Goal: Task Accomplishment & Management: Use online tool/utility

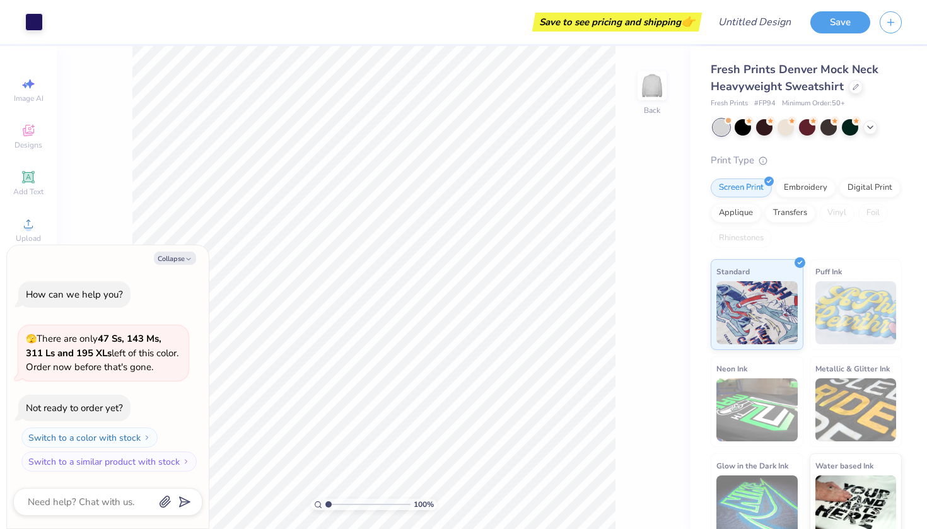
click at [117, 20] on div "Save to see pricing and shipping 👉" at bounding box center [375, 22] width 646 height 44
click at [32, 140] on span "Designs" at bounding box center [29, 145] width 28 height 10
type textarea "x"
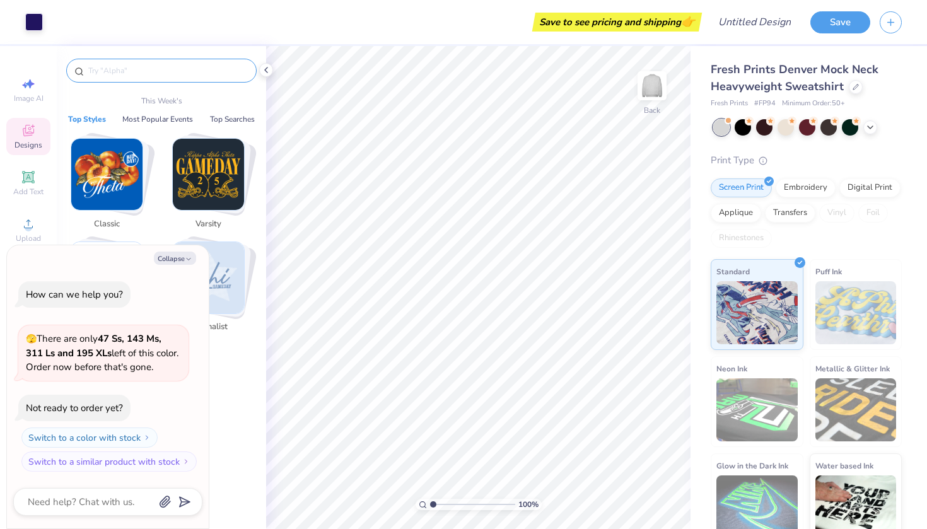
click at [127, 72] on input "text" at bounding box center [167, 70] width 161 height 13
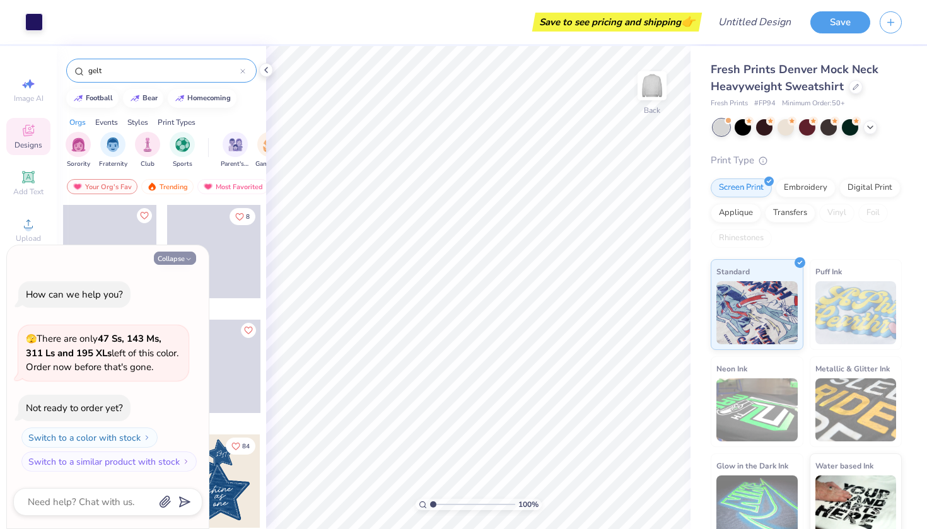
type input "gelt"
click at [188, 258] on icon "button" at bounding box center [189, 259] width 8 height 8
type textarea "x"
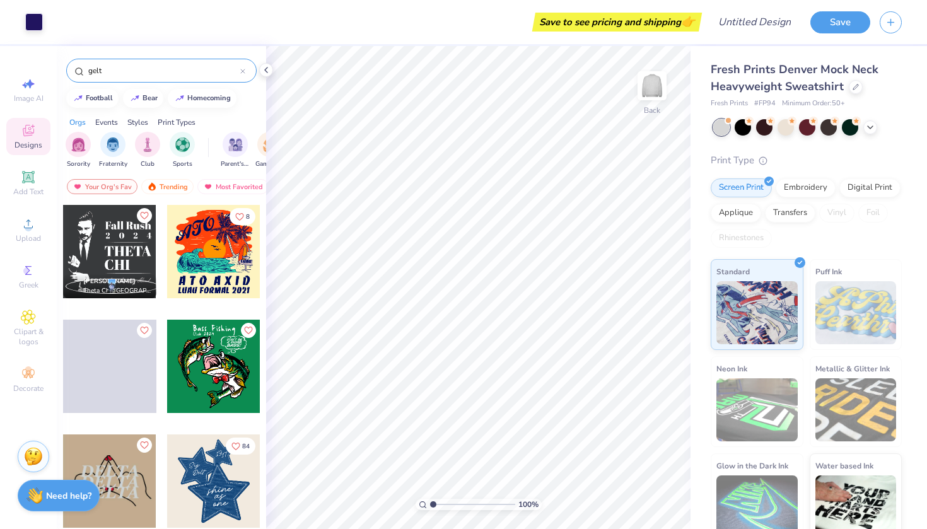
click at [136, 74] on input "gelt" at bounding box center [163, 70] width 153 height 13
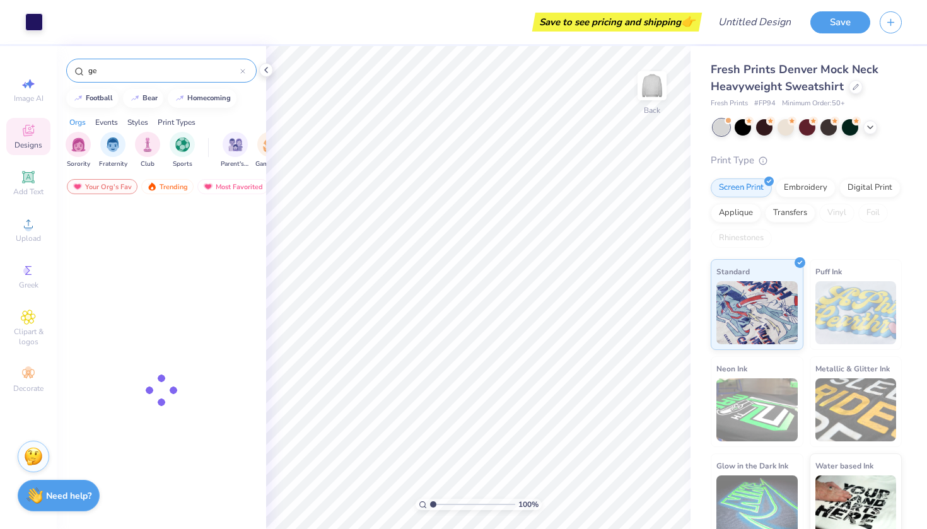
type input "g"
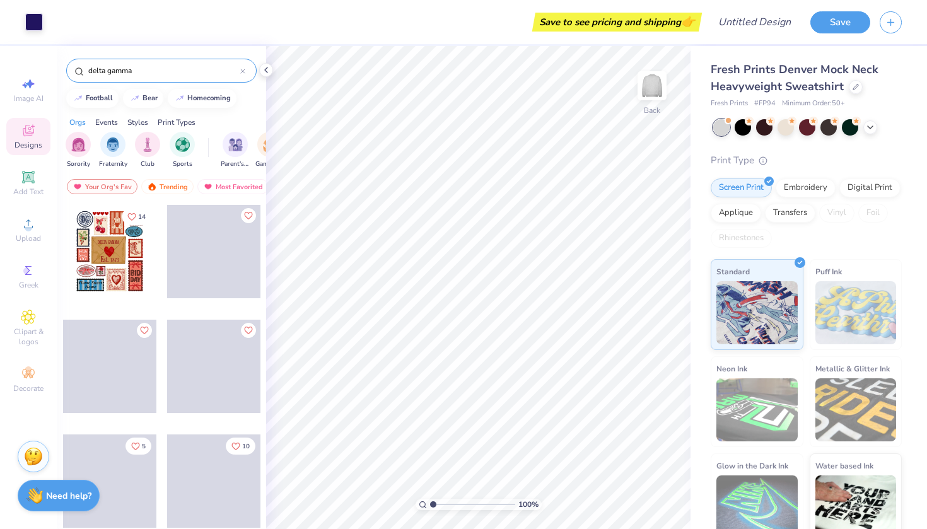
type input "delta gamma"
click at [81, 73] on circle at bounding box center [79, 70] width 6 height 6
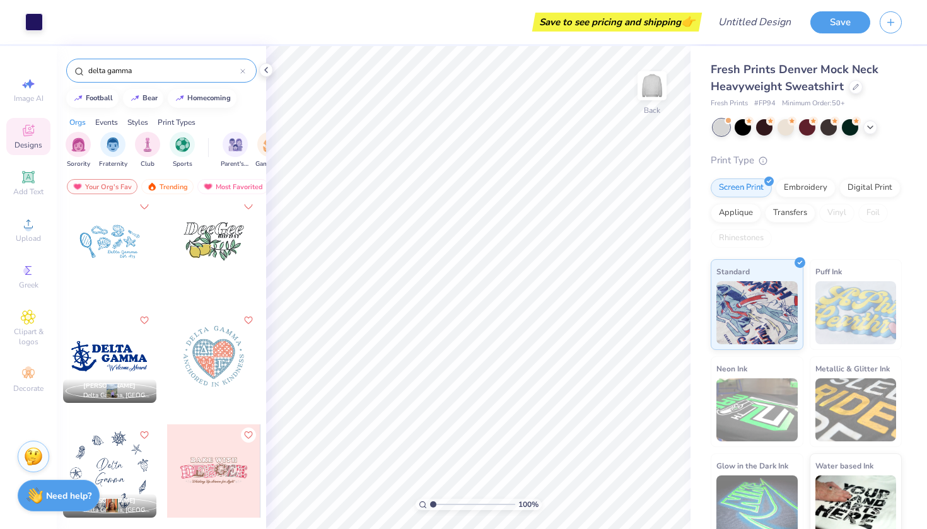
scroll to position [815, 0]
click at [126, 253] on div at bounding box center [109, 240] width 93 height 93
type input "12.00"
type input "5.59"
type input "2.50"
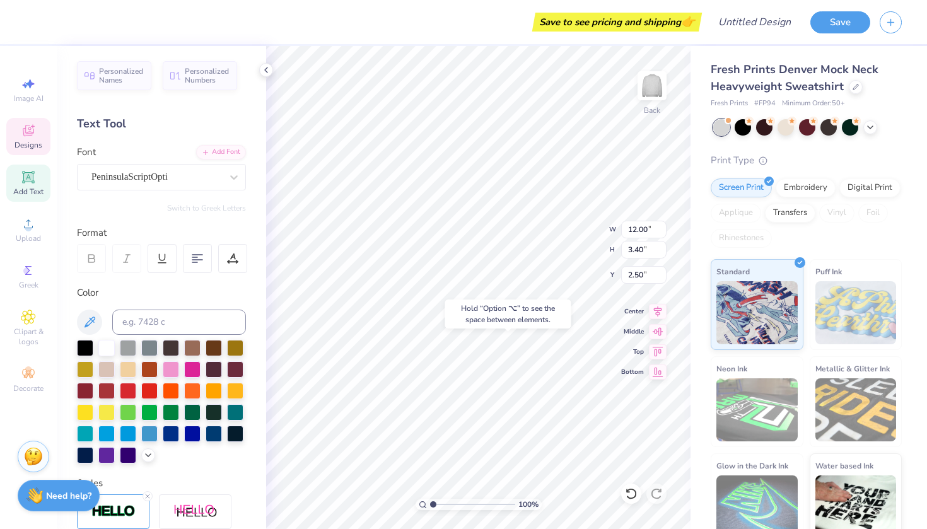
type input "12.33"
type input "2.90"
type input "3.17"
type input "4.92"
type input "9.25"
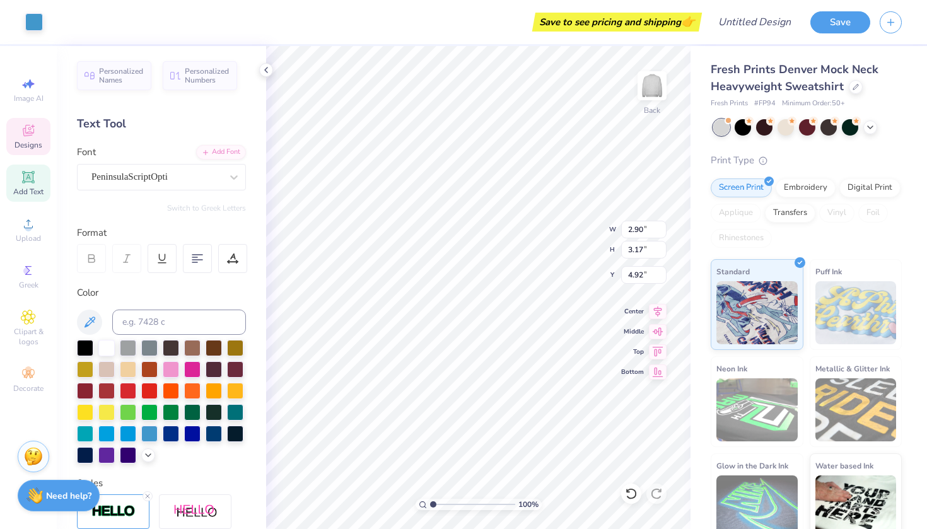
type input "5.16"
type input "3.33"
type input "1.18"
type input "1.37"
type input "5.91"
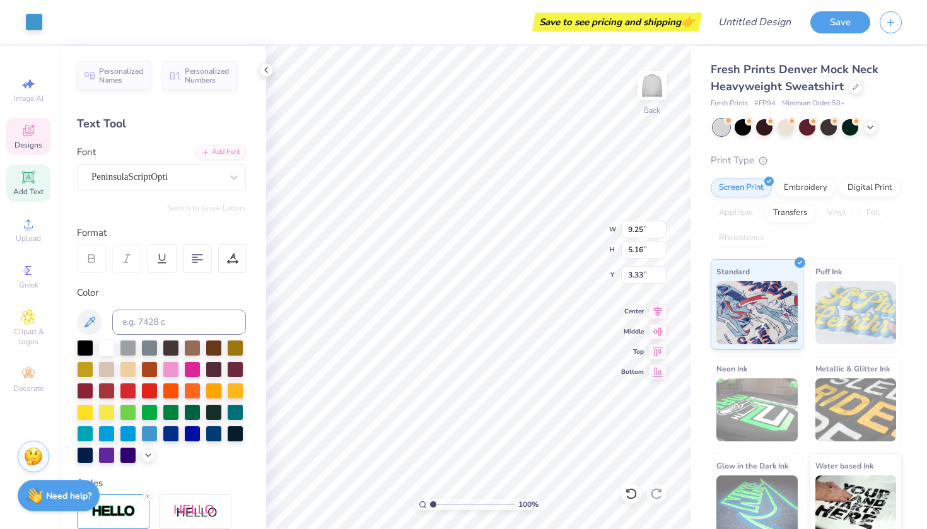
type input "11.79"
type input "6.58"
type input "3.00"
click at [41, 129] on div "Designs" at bounding box center [28, 136] width 44 height 37
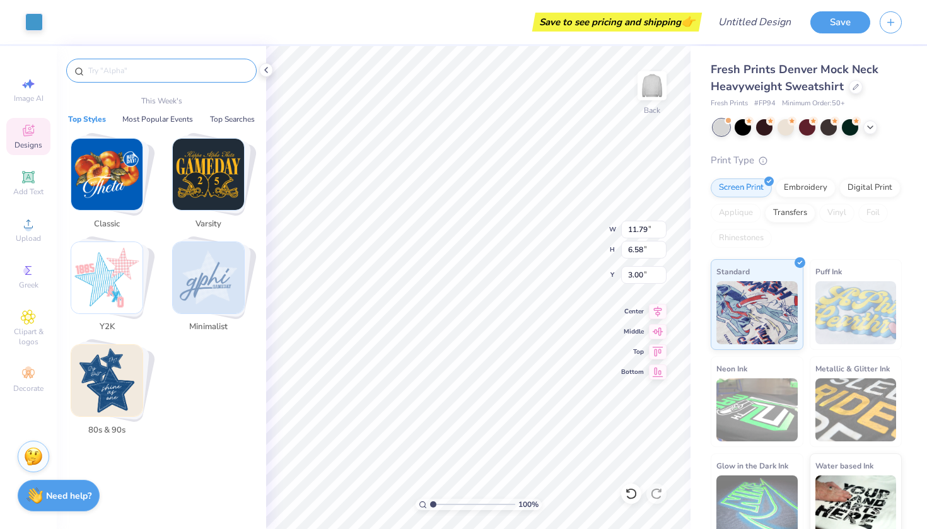
click at [161, 68] on input "text" at bounding box center [167, 70] width 161 height 13
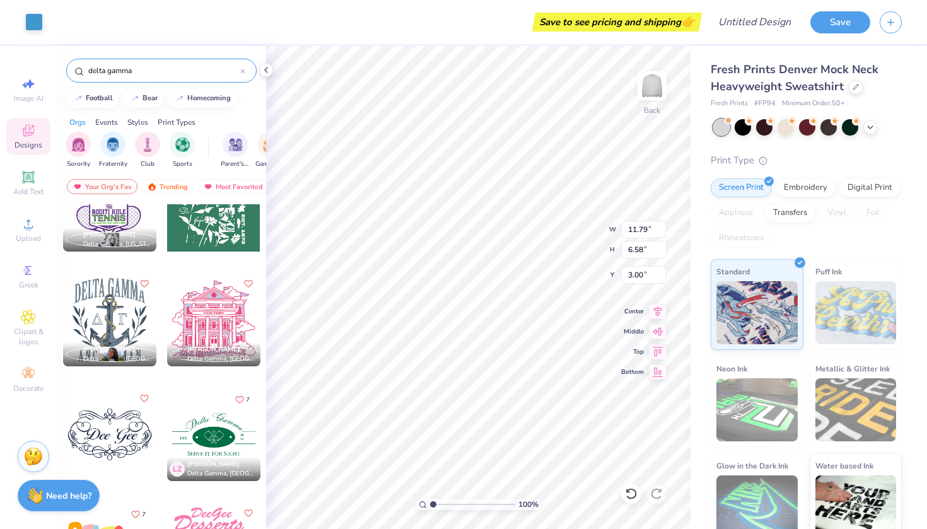
scroll to position [5211, 0]
type input "delta gamma"
click at [131, 320] on div at bounding box center [109, 318] width 93 height 93
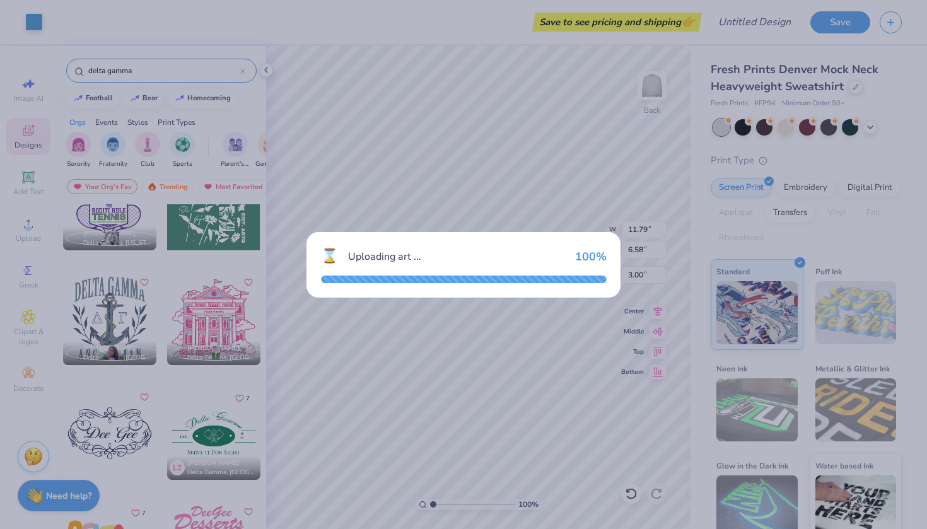
type input "11.87"
type input "13.16"
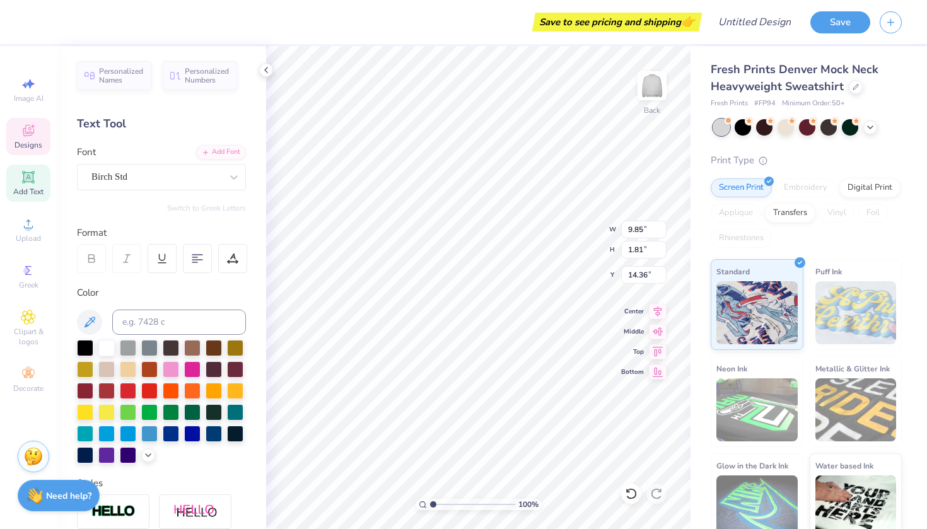
type input "12.00"
type input "3.40"
type input "12.33"
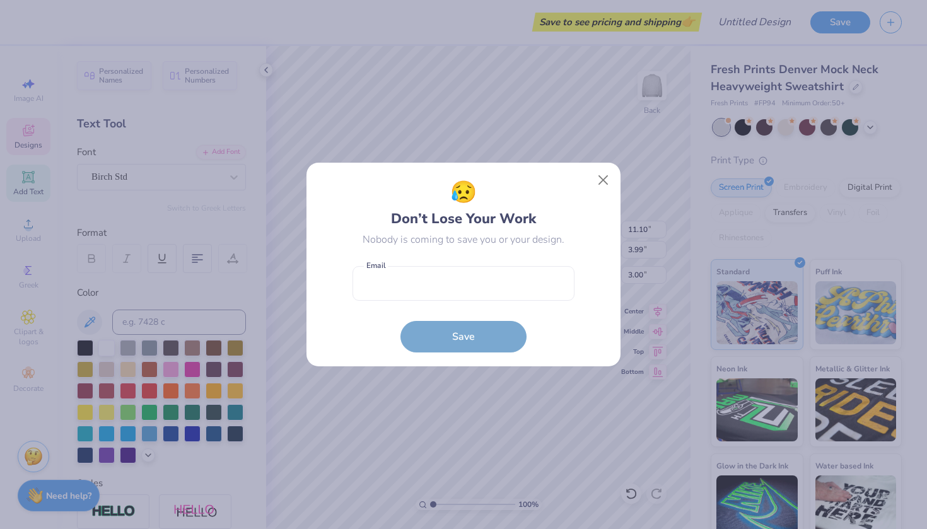
click at [533, 237] on div "😥 Don’t Lose Your Work Nobody is coming to save you or your design. Email is a …" at bounding box center [463, 265] width 222 height 176
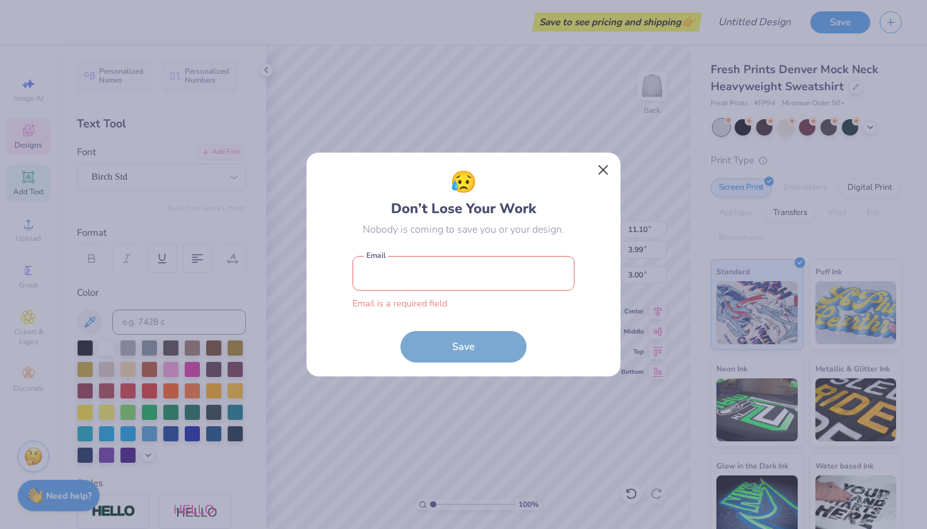
click at [600, 178] on button "Close" at bounding box center [603, 170] width 24 height 24
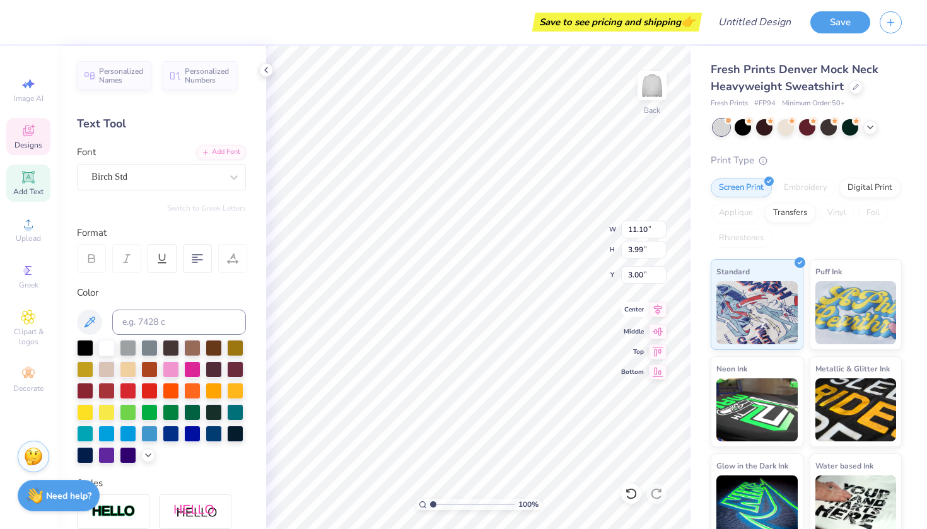
click at [659, 306] on icon at bounding box center [658, 309] width 8 height 11
type textarea "A"
type textarea "EST. 1873"
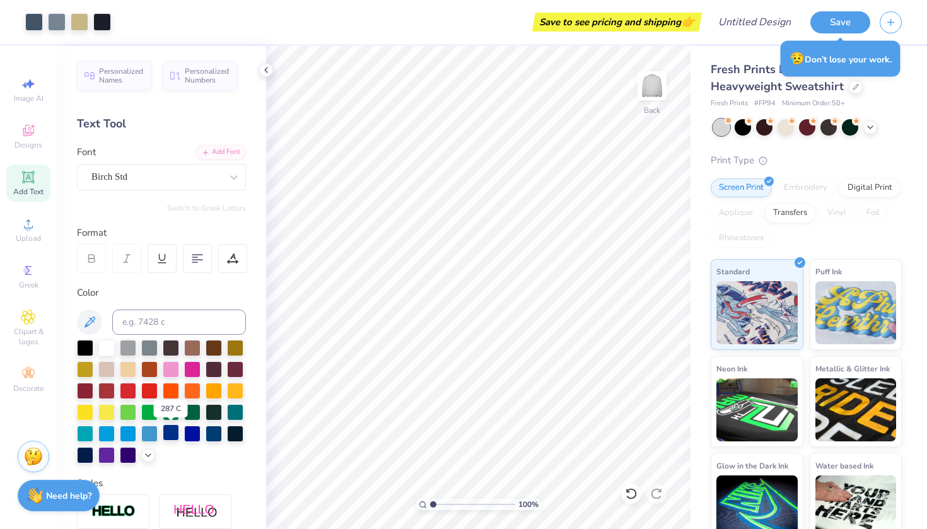
click at [174, 438] on div at bounding box center [171, 432] width 16 height 16
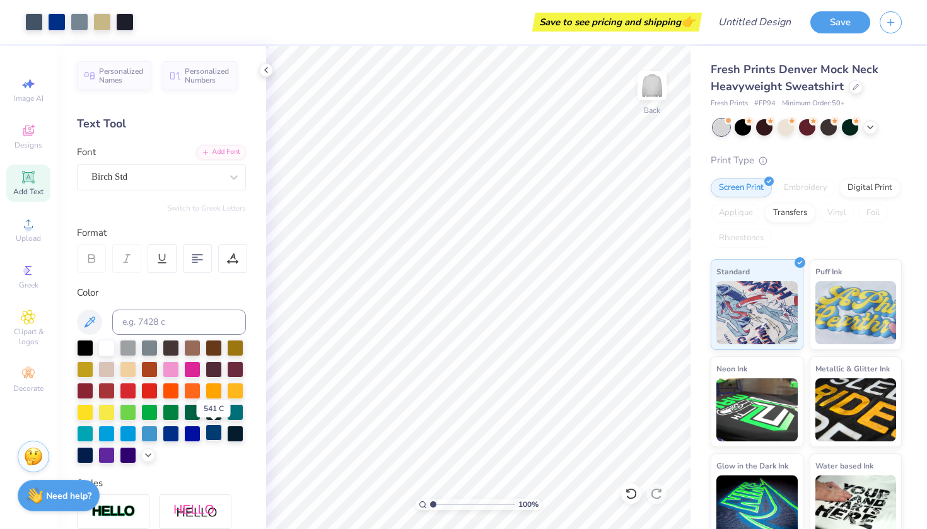
click at [211, 438] on div at bounding box center [214, 432] width 16 height 16
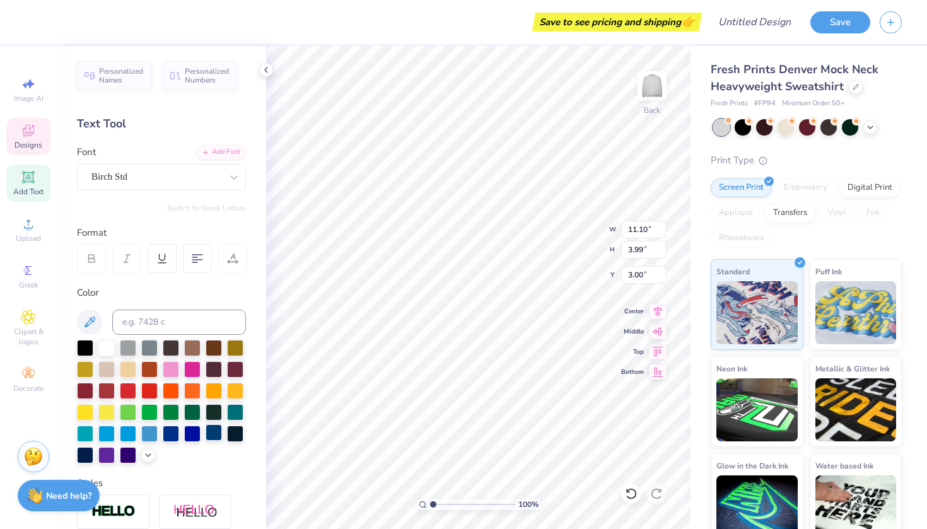
click at [215, 426] on div at bounding box center [214, 432] width 16 height 16
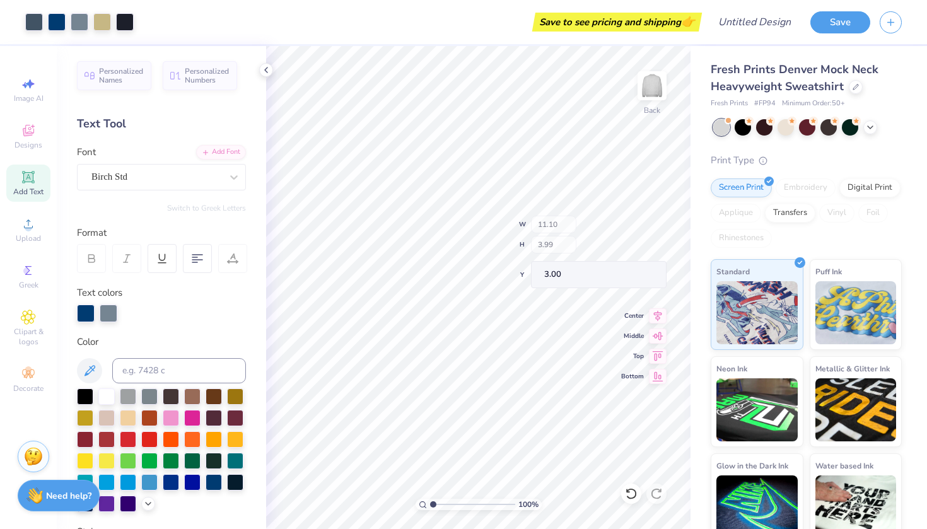
type input "3.84"
type input "6.79"
type input "7.28"
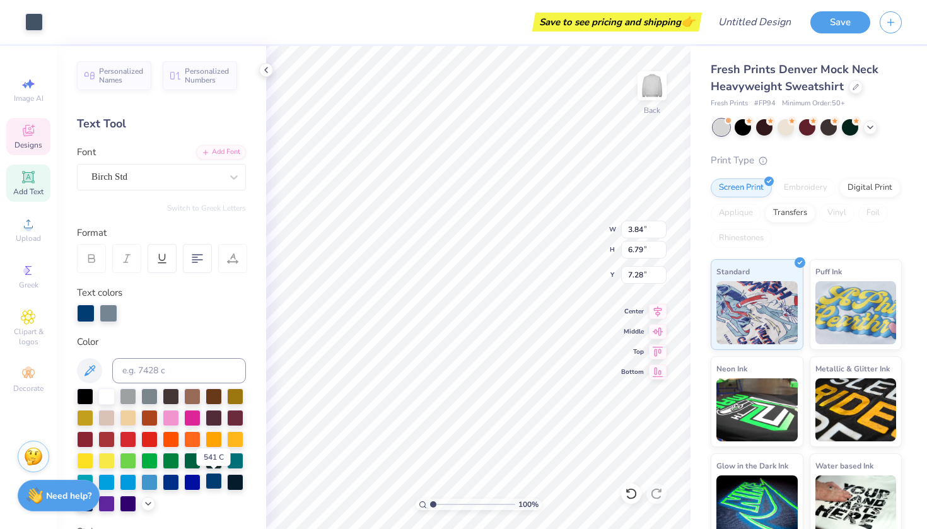
click at [214, 481] on div at bounding box center [214, 481] width 16 height 16
click at [213, 480] on div at bounding box center [214, 481] width 16 height 16
click at [211, 479] on div at bounding box center [214, 481] width 16 height 16
type input "1.82"
type input "1.78"
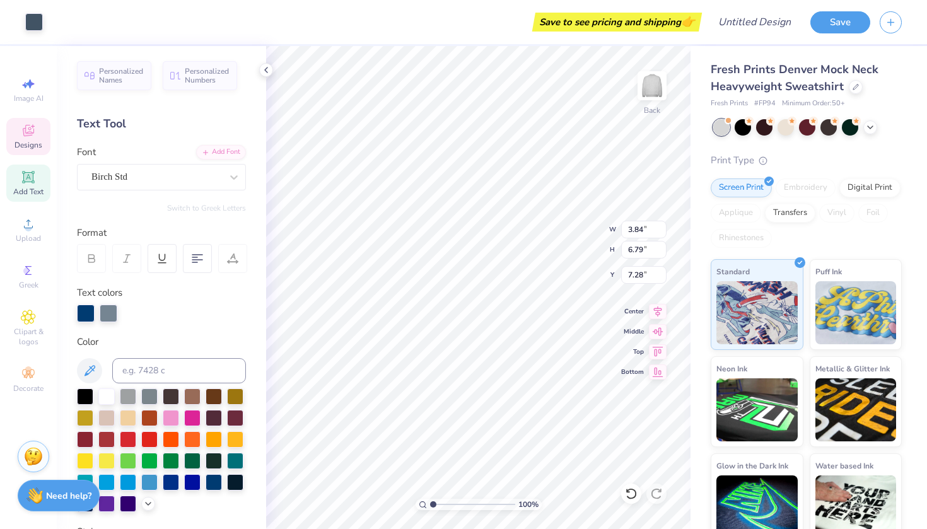
type input "8.58"
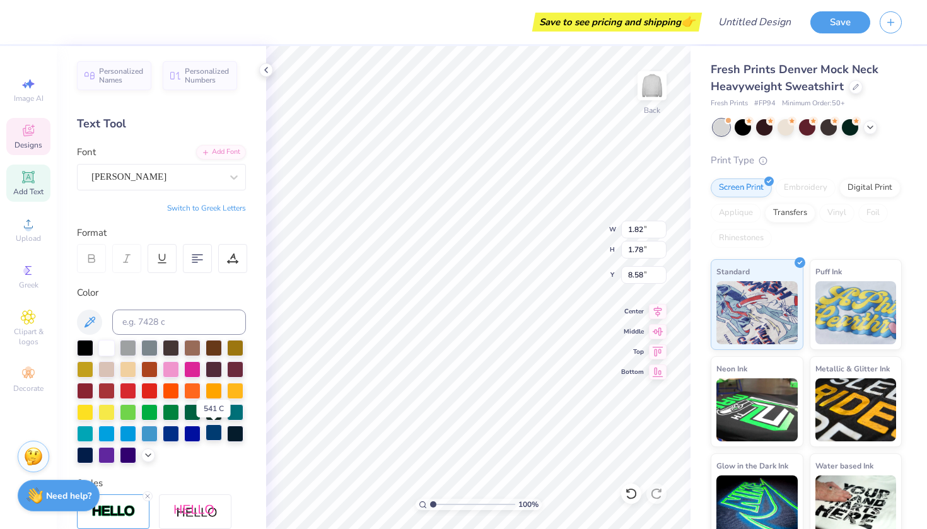
click at [217, 433] on div at bounding box center [214, 432] width 16 height 16
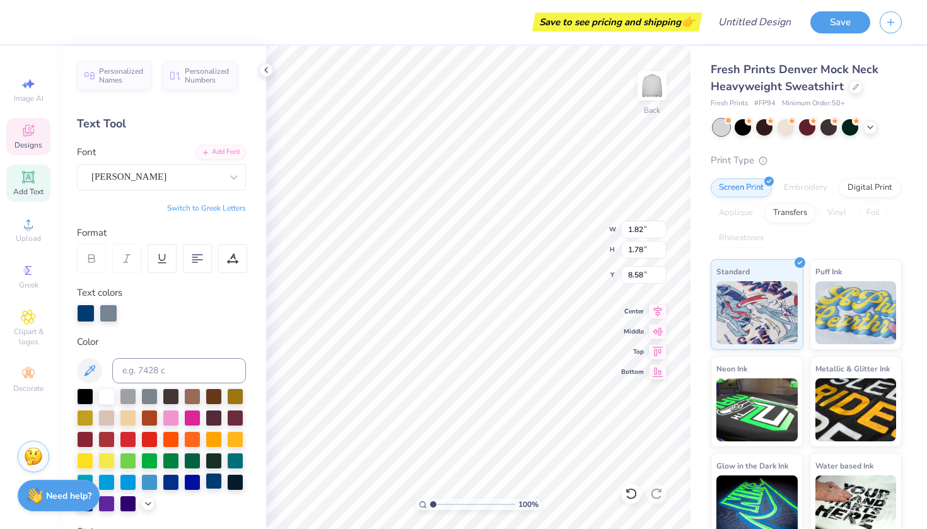
type input "1.75"
type input "1.85"
type input "8.55"
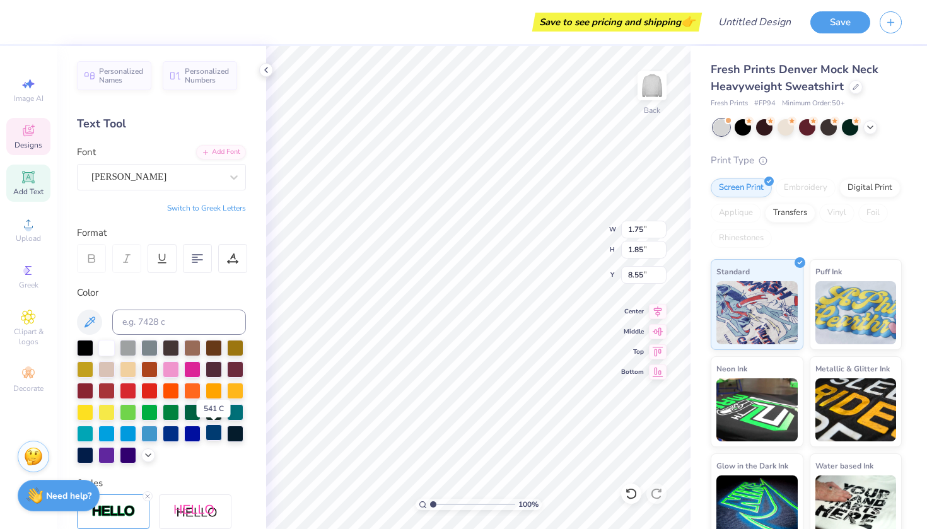
click at [211, 434] on div at bounding box center [214, 432] width 16 height 16
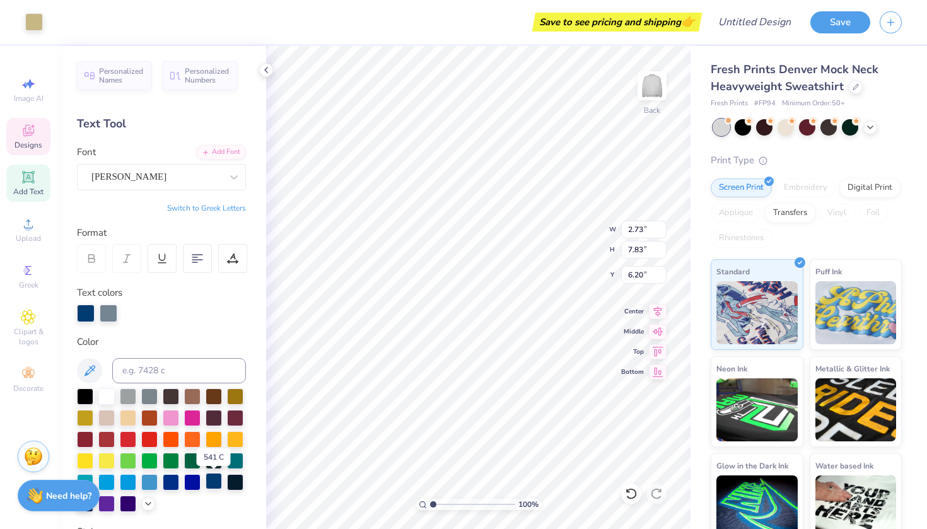
click at [211, 480] on div at bounding box center [214, 481] width 16 height 16
type input "5.85"
type input "8.53"
type input "5.60"
type input "2.73"
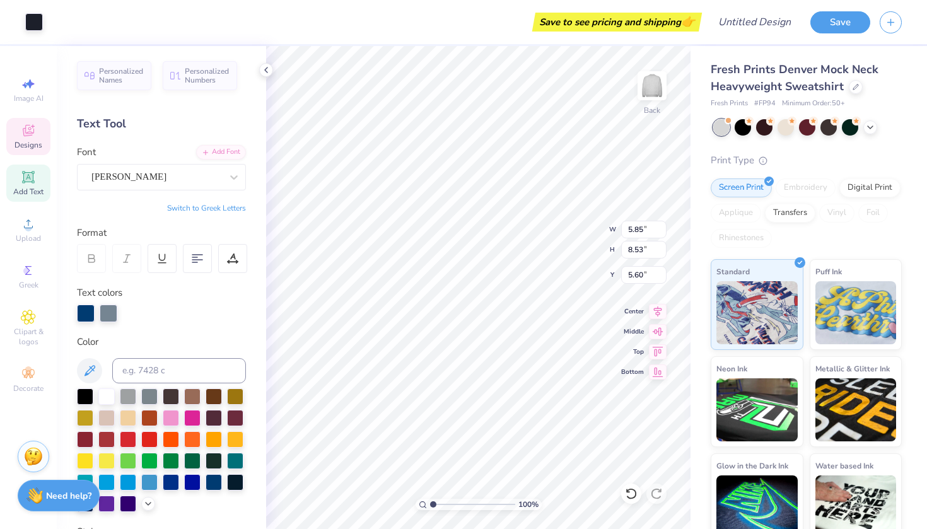
type input "7.83"
type input "6.20"
type input "5.85"
type input "8.53"
type input "5.60"
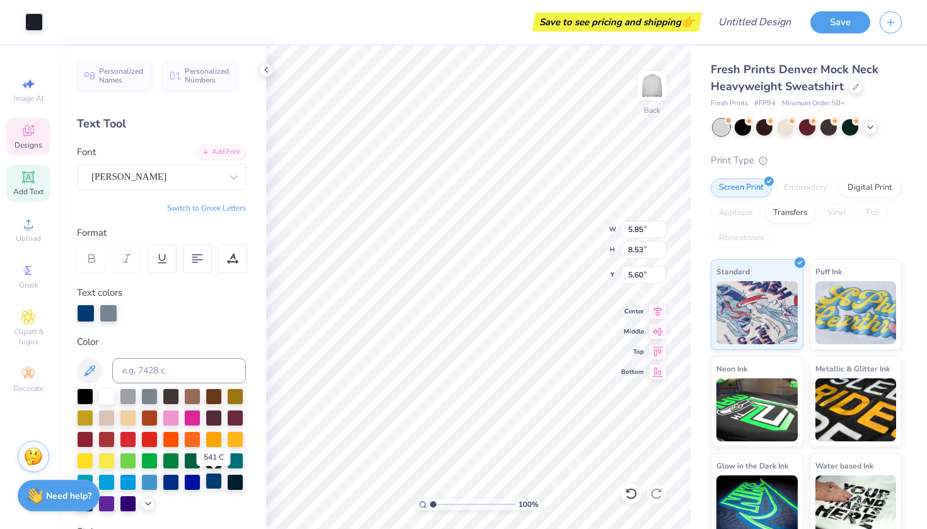
click at [212, 482] on div at bounding box center [214, 481] width 16 height 16
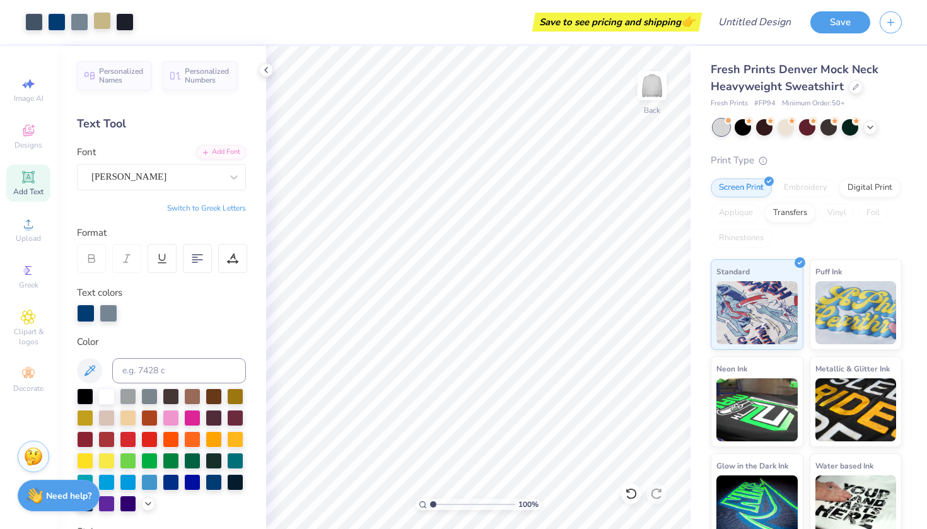
click at [95, 27] on div at bounding box center [102, 21] width 18 height 18
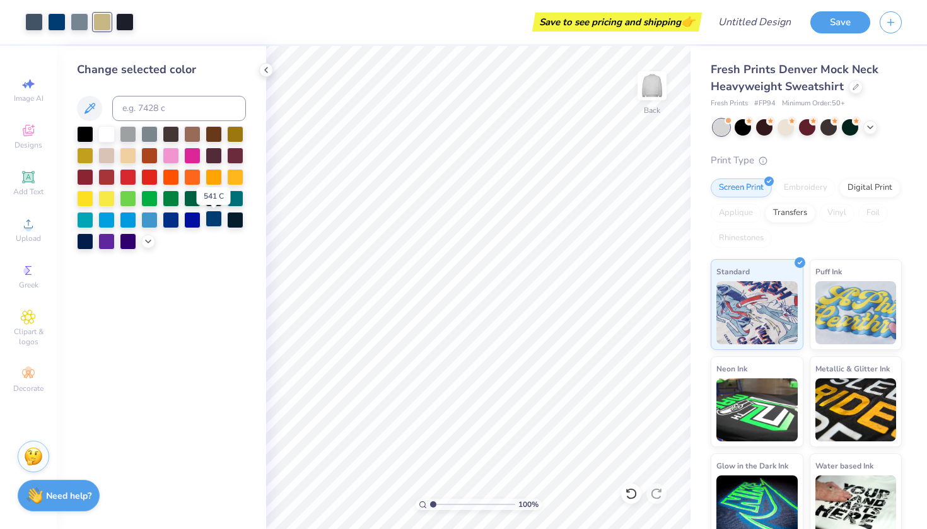
click at [212, 220] on div at bounding box center [214, 219] width 16 height 16
click at [215, 321] on div "Change selected color" at bounding box center [161, 287] width 209 height 483
click at [103, 26] on div at bounding box center [102, 21] width 18 height 18
click at [215, 222] on div at bounding box center [214, 219] width 16 height 16
click at [32, 24] on div at bounding box center [34, 21] width 18 height 18
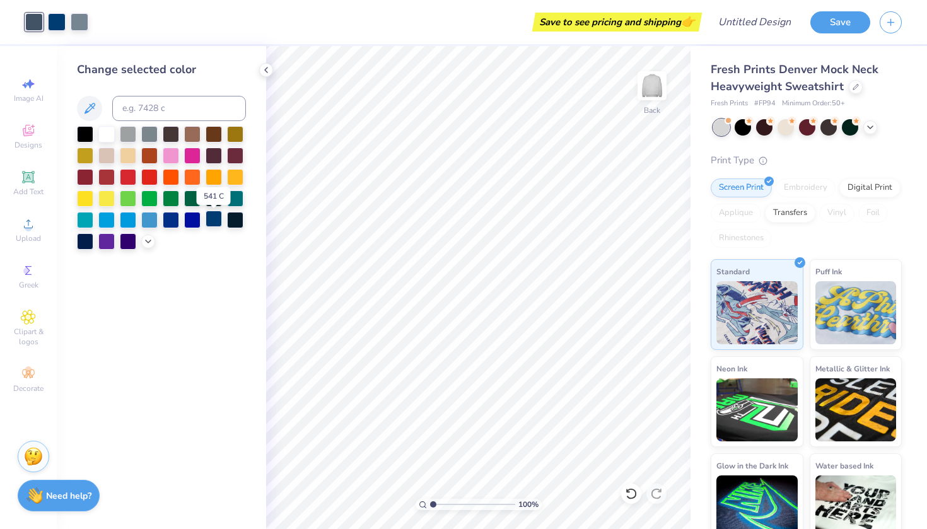
click at [214, 221] on div at bounding box center [214, 219] width 16 height 16
click at [234, 320] on div "Change selected color" at bounding box center [161, 287] width 209 height 483
click at [825, 23] on button "Save" at bounding box center [840, 20] width 60 height 22
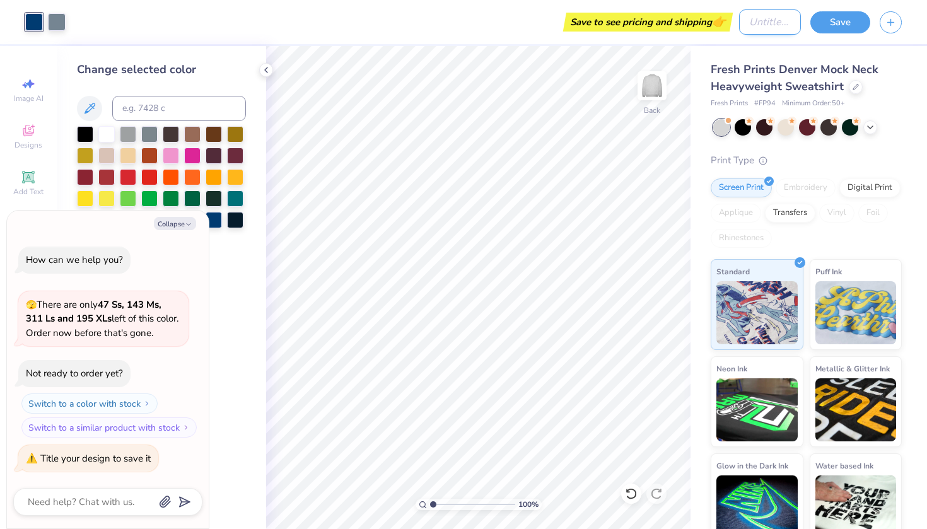
type textarea "x"
click at [767, 25] on input "Design Title" at bounding box center [770, 21] width 62 height 25
type input "d"
type textarea "x"
type input "dg"
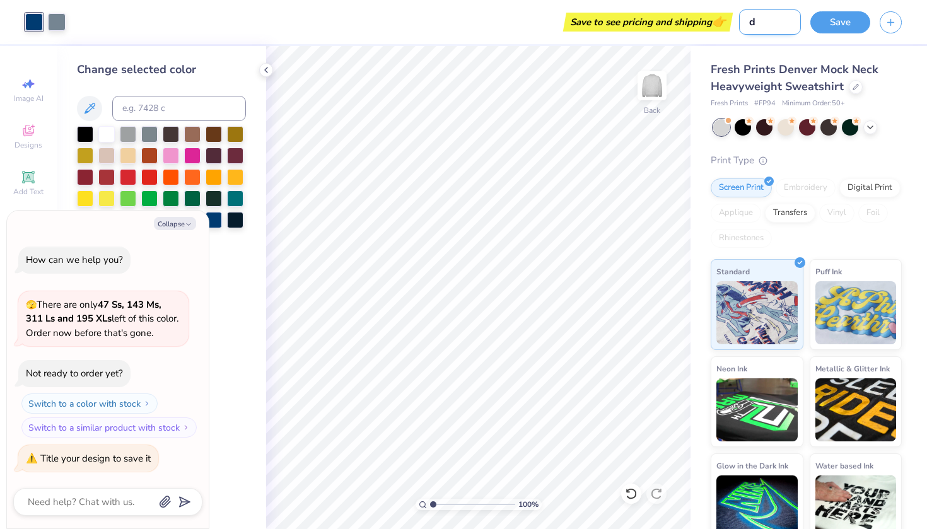
type textarea "x"
type input "dg"
type textarea "x"
type input "dg a"
type textarea "x"
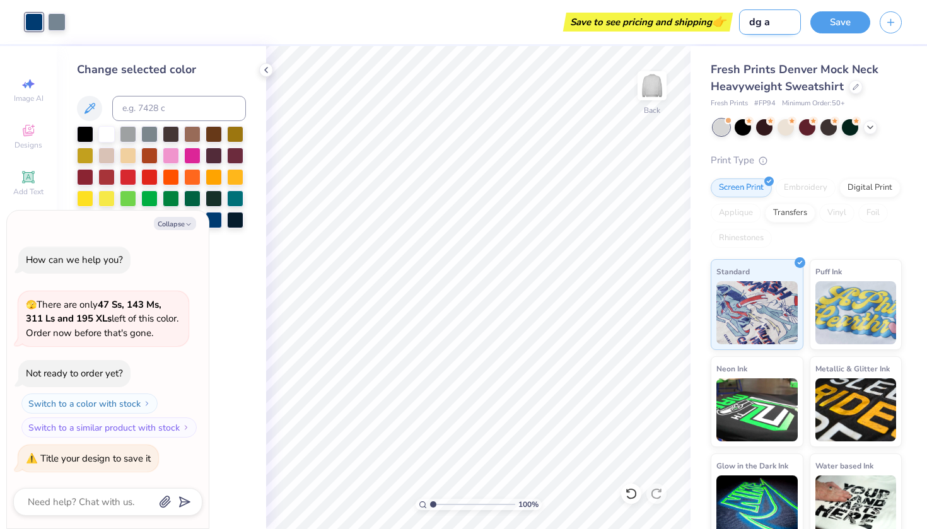
type input "dg an"
type textarea "x"
type input "dg anc"
type textarea "x"
type input "[PERSON_NAME]"
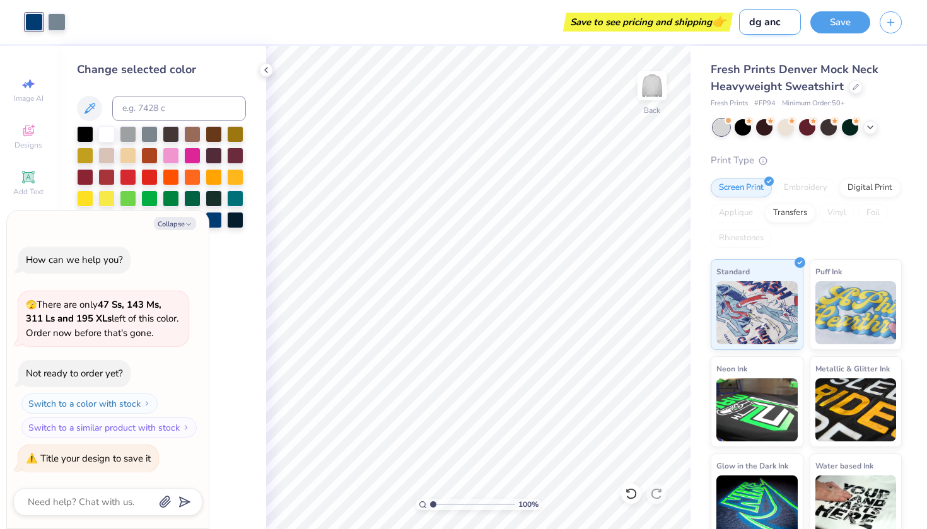
type textarea "x"
type input "[PERSON_NAME]"
type textarea "x"
type input "dg anchor"
type textarea "x"
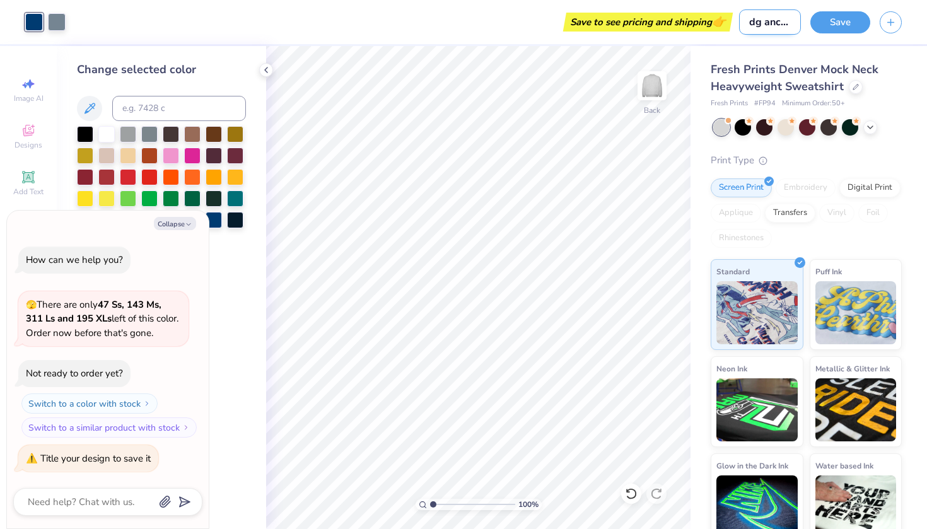
type input "dg anchore"
type textarea "x"
type input "dg anchor"
type textarea "x"
type input "dg anchor"
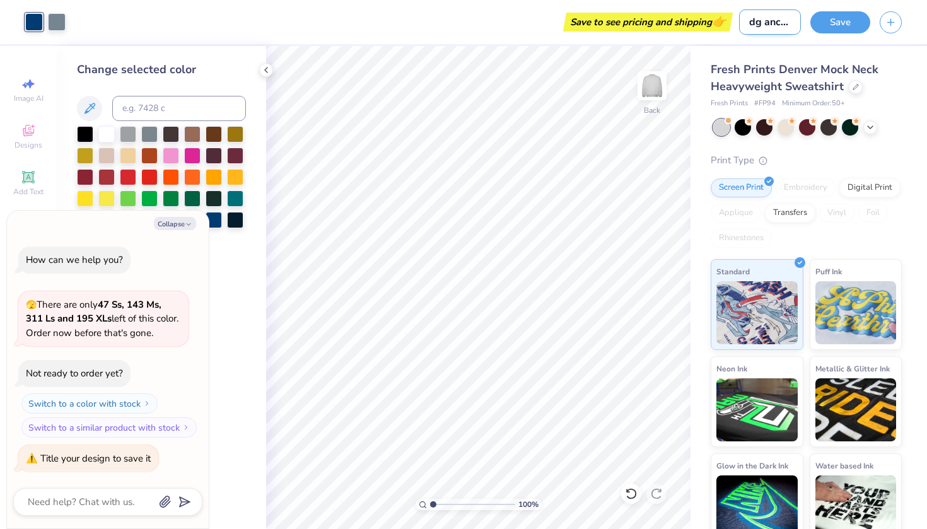
type textarea "x"
type input "dg anchor m"
type textarea "x"
type input "dg anchor mo"
type textarea "x"
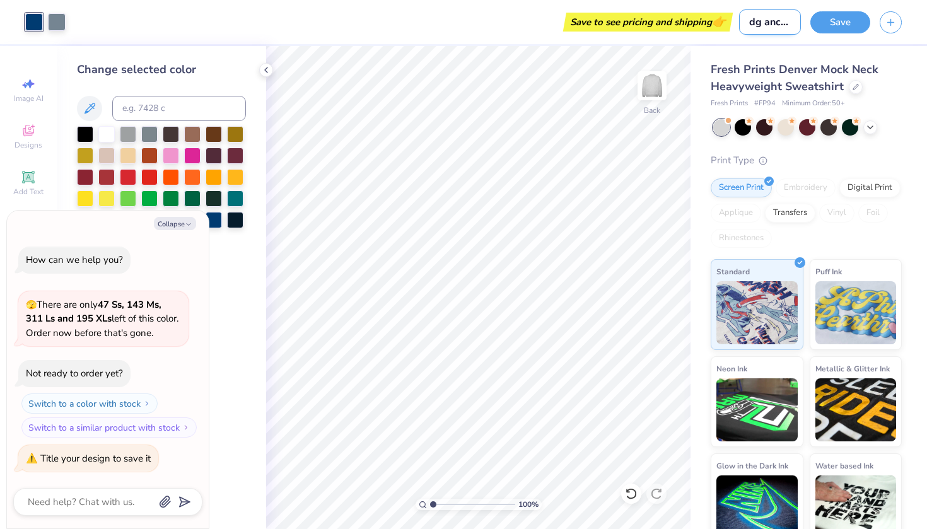
type input "dg anchor moc"
type textarea "x"
type input "dg anchor mock"
type textarea "x"
type input "dg anchor mockn"
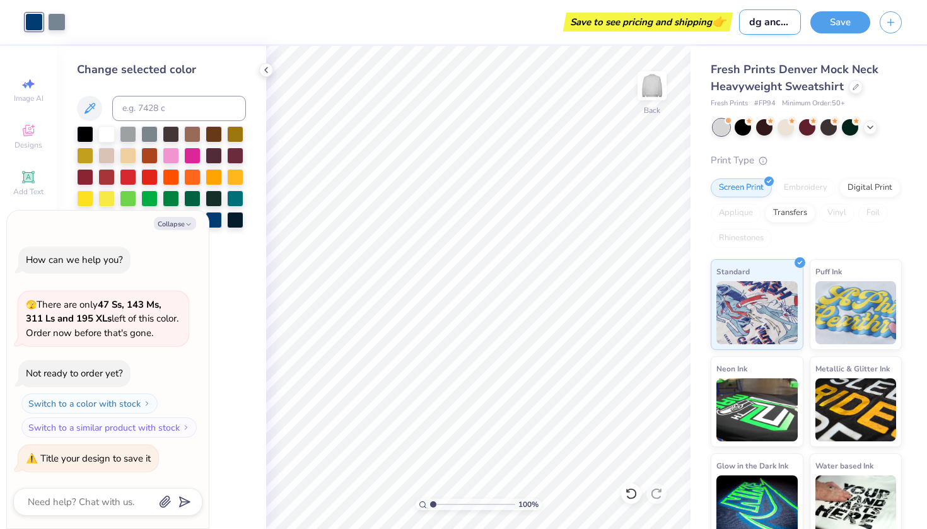
type textarea "x"
type input "dg anchor mockne"
type textarea "x"
type input "dg anchor [PERSON_NAME]"
type textarea "x"
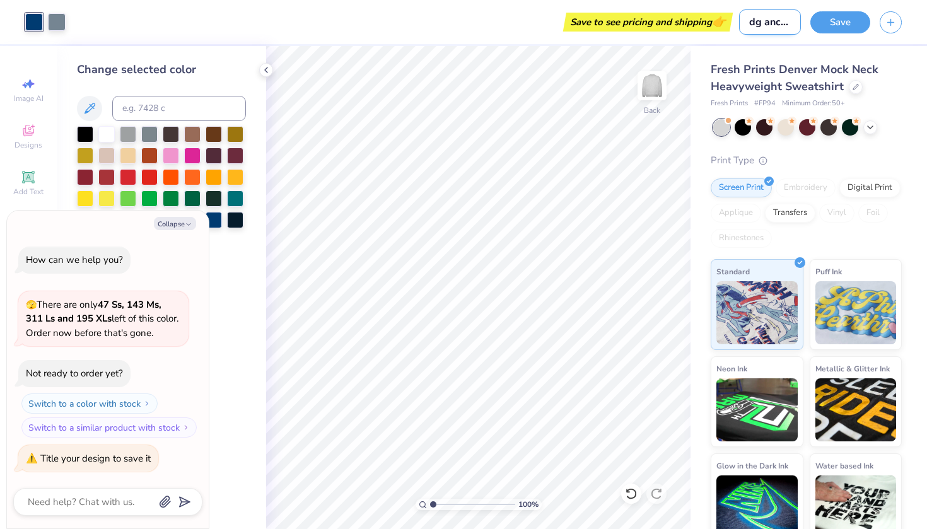
type input "dg anchor mockne"
type textarea "x"
type input "dg anchor mocknec"
type textarea "x"
type input "dg anchor mockneck"
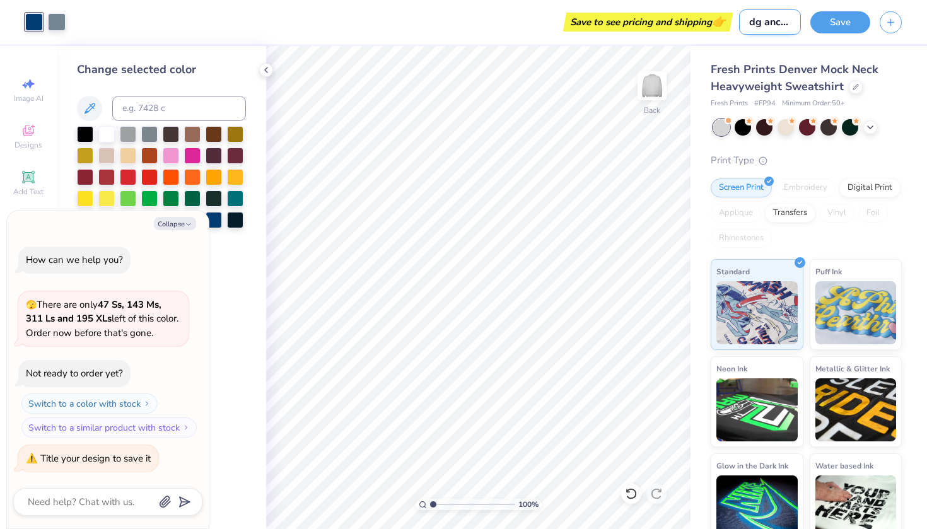
type textarea "x"
type input "dg anchor mockneck"
click at [842, 13] on button "Save" at bounding box center [840, 20] width 60 height 22
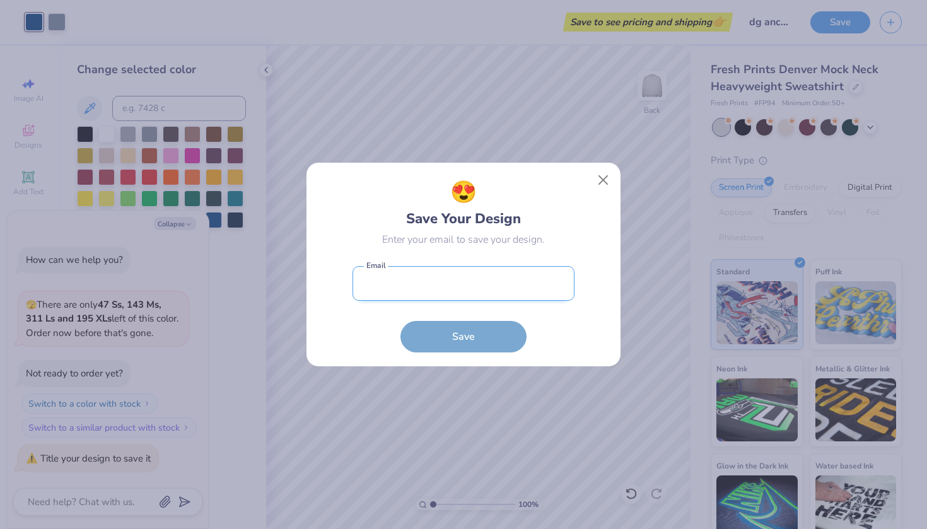
click at [417, 286] on input "email" at bounding box center [463, 283] width 222 height 35
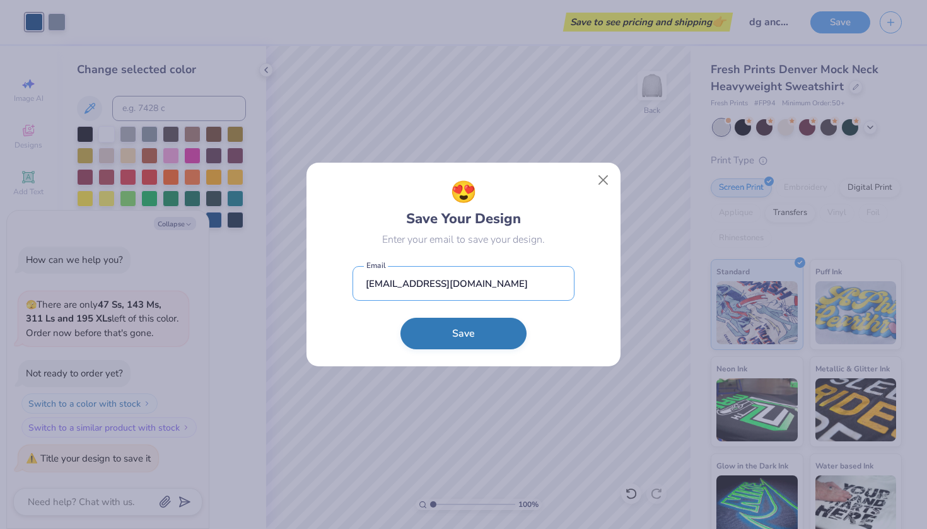
type input "[EMAIL_ADDRESS][DOMAIN_NAME]"
click at [452, 331] on button "Save" at bounding box center [463, 334] width 126 height 32
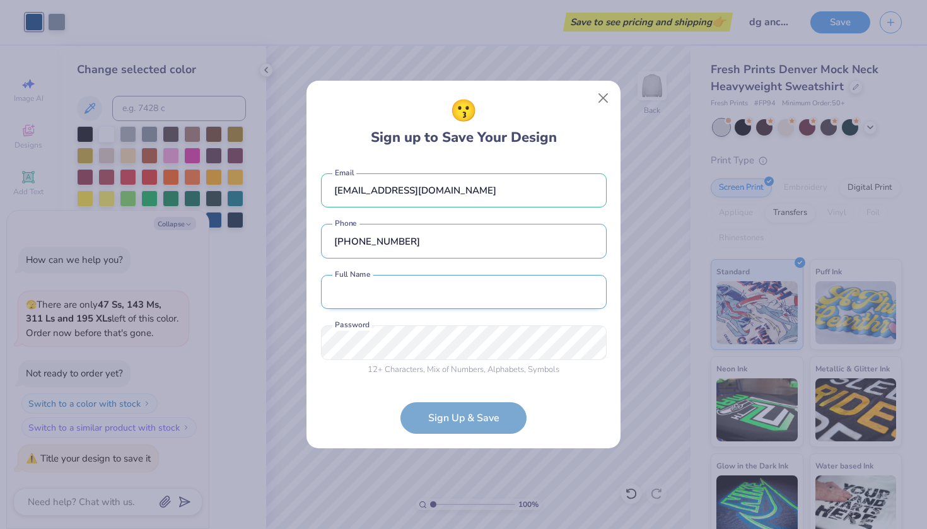
type input "[PHONE_NUMBER]"
type input "[PERSON_NAME]"
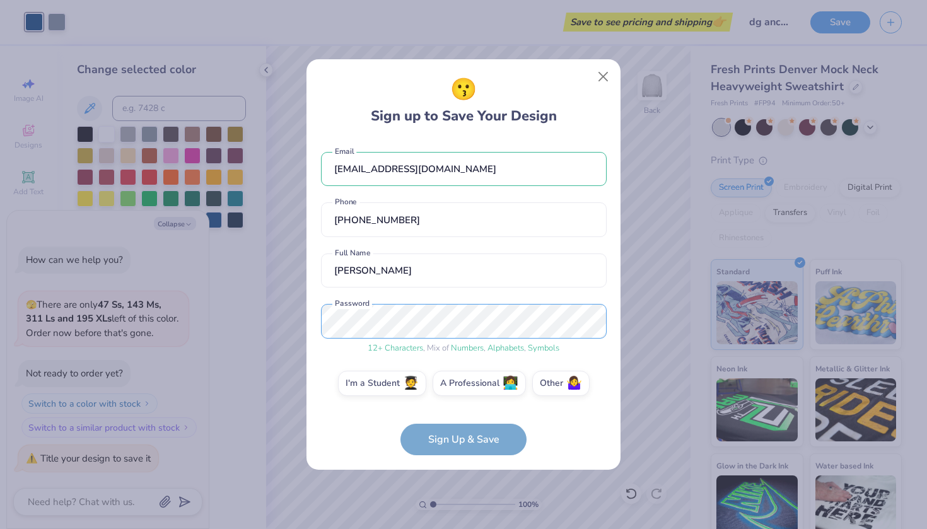
scroll to position [4, 0]
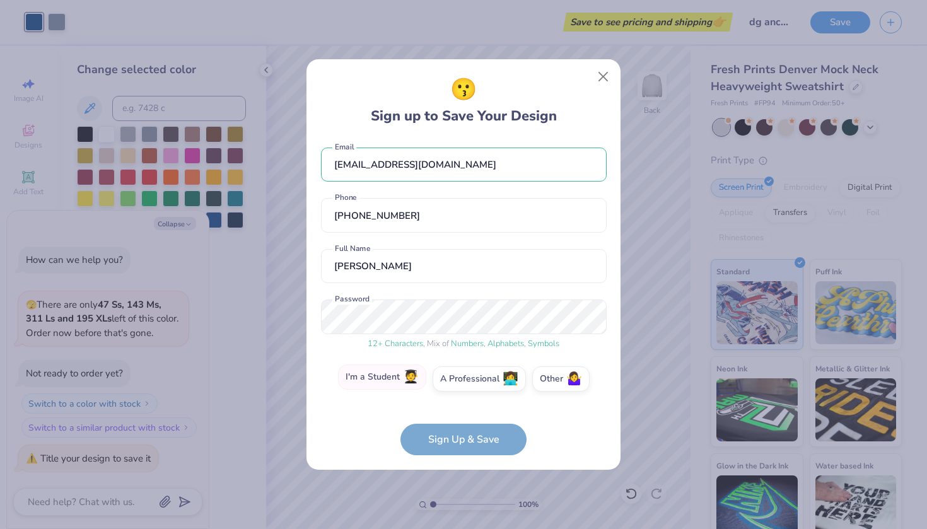
click at [412, 385] on span "🧑‍🎓" at bounding box center [411, 377] width 16 height 15
click at [460, 385] on input "I'm a Student 🧑‍🎓" at bounding box center [464, 387] width 8 height 8
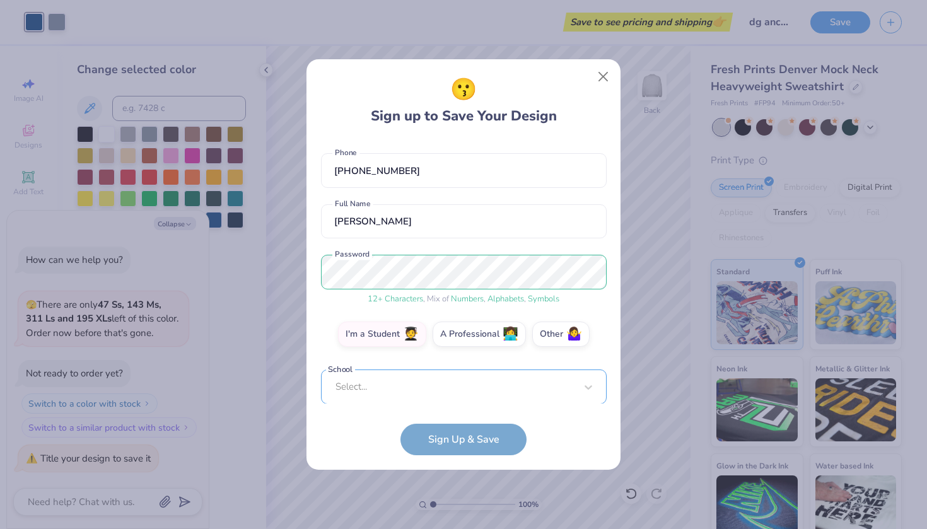
click at [430, 393] on div "[EMAIL_ADDRESS][DOMAIN_NAME] Email [PHONE_NUMBER] Phone [PERSON_NAME] Full Name…" at bounding box center [464, 271] width 286 height 265
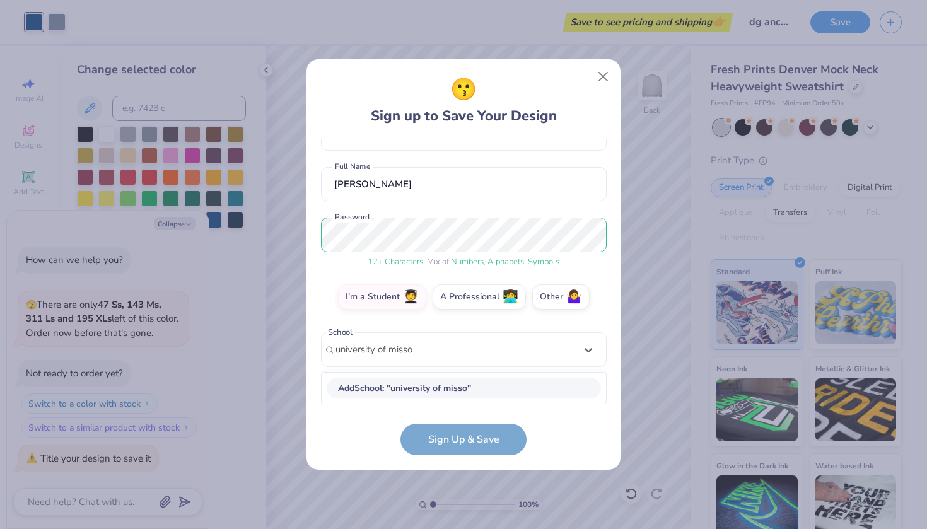
scroll to position [86, 0]
click at [403, 390] on div "[GEOGRAPHIC_DATA][US_STATE]" at bounding box center [464, 388] width 274 height 21
type input "[GEOGRAPHIC_DATA][US_STATE]"
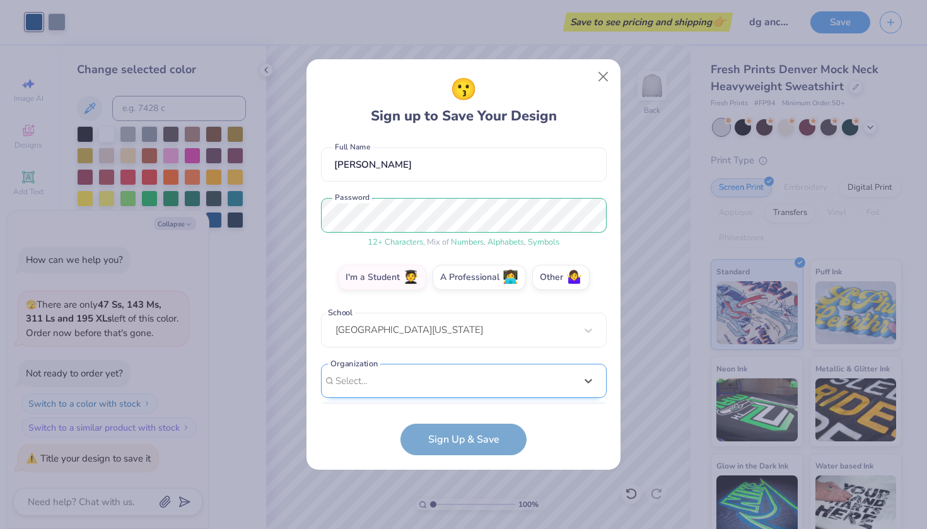
scroll to position [295, 0]
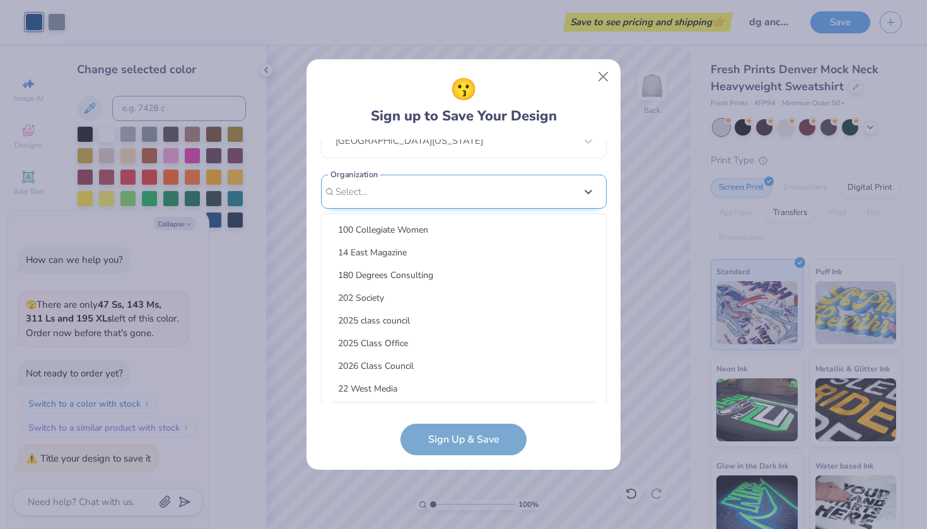
click at [405, 390] on div "option focused, 9 of 15. 15 results available. Use Up and Down to choose option…" at bounding box center [464, 290] width 286 height 230
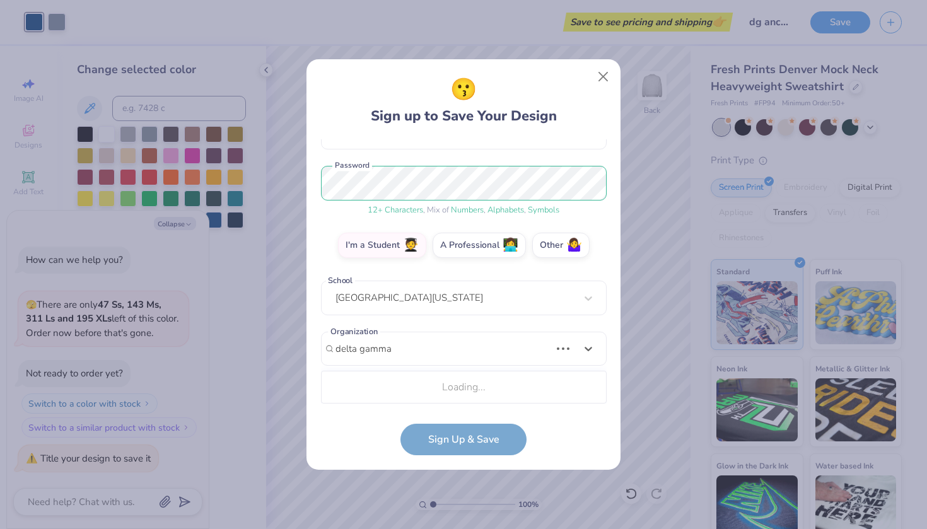
scroll to position [296, 0]
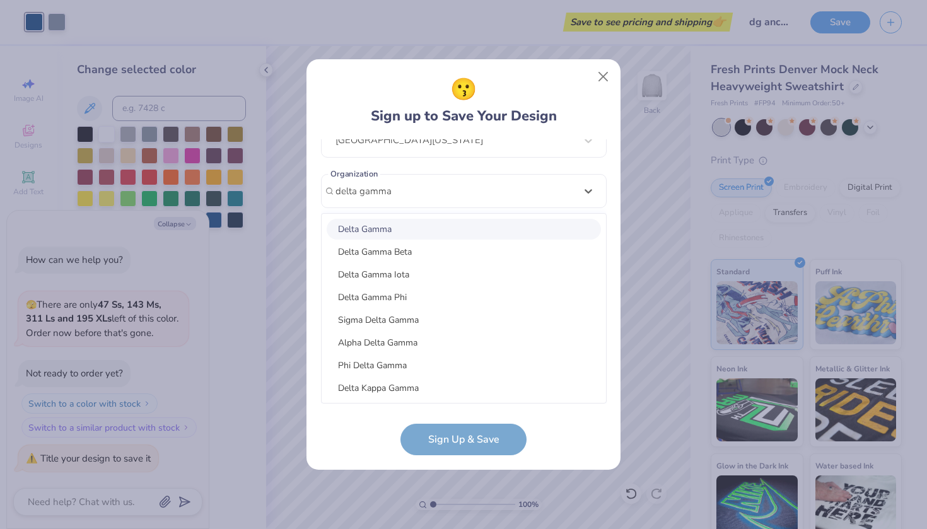
click at [369, 224] on div "Delta Gamma" at bounding box center [464, 229] width 274 height 21
type input "delta gamma"
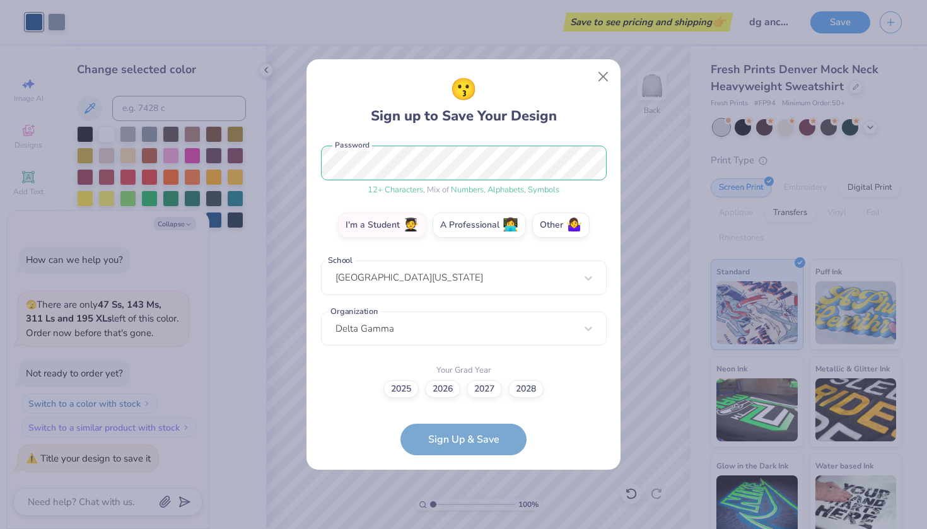
scroll to position [158, 0]
click at [545, 384] on div "2025 2026 2027 2028" at bounding box center [464, 390] width 286 height 18
click at [539, 398] on div "[EMAIL_ADDRESS][DOMAIN_NAME] Email [PHONE_NUMBER] Phone [PERSON_NAME] Full Name…" at bounding box center [464, 271] width 286 height 265
click at [539, 396] on div "2025 2026 2027 2028" at bounding box center [464, 390] width 286 height 18
click at [536, 400] on div "[EMAIL_ADDRESS][DOMAIN_NAME] Email [PHONE_NUMBER] Phone [PERSON_NAME] Full Name…" at bounding box center [464, 271] width 286 height 265
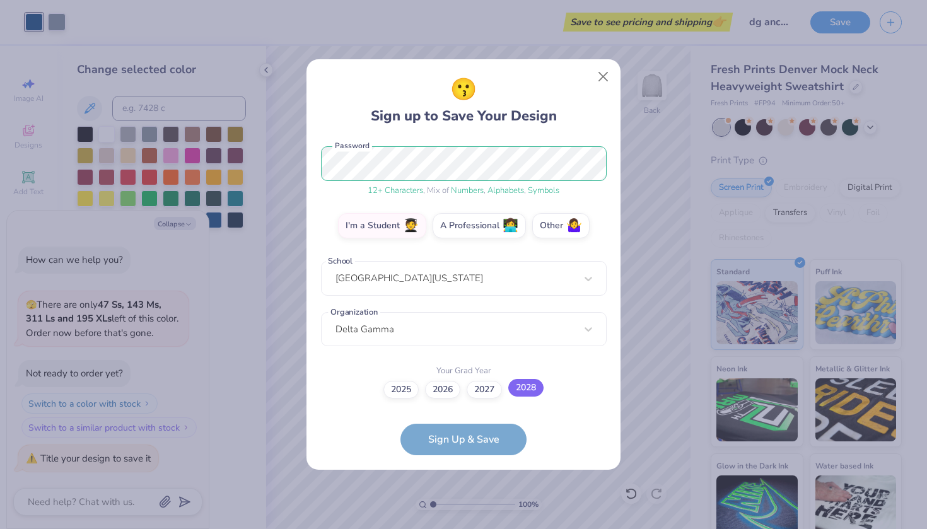
click at [536, 397] on div "2025 2026 2027 2028" at bounding box center [464, 390] width 286 height 18
click at [531, 385] on label "2028" at bounding box center [525, 388] width 35 height 18
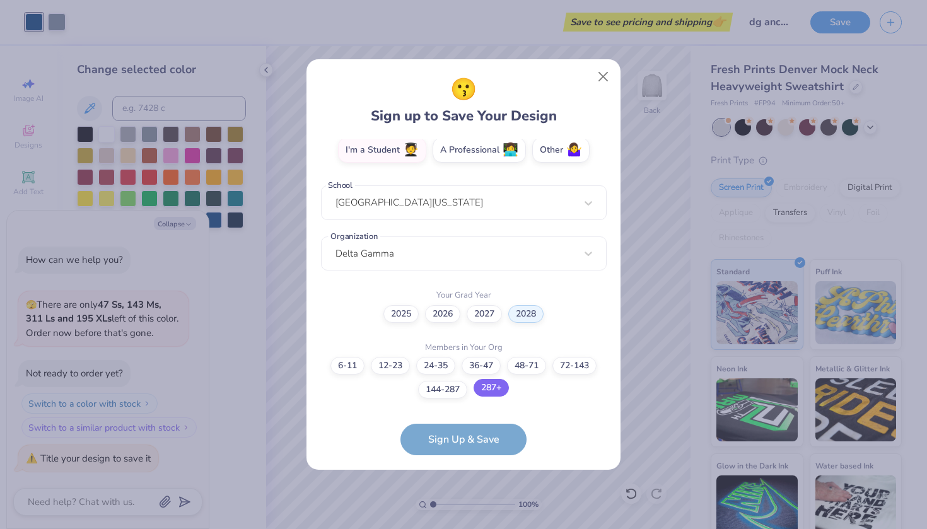
click at [495, 393] on label "287+" at bounding box center [490, 388] width 35 height 18
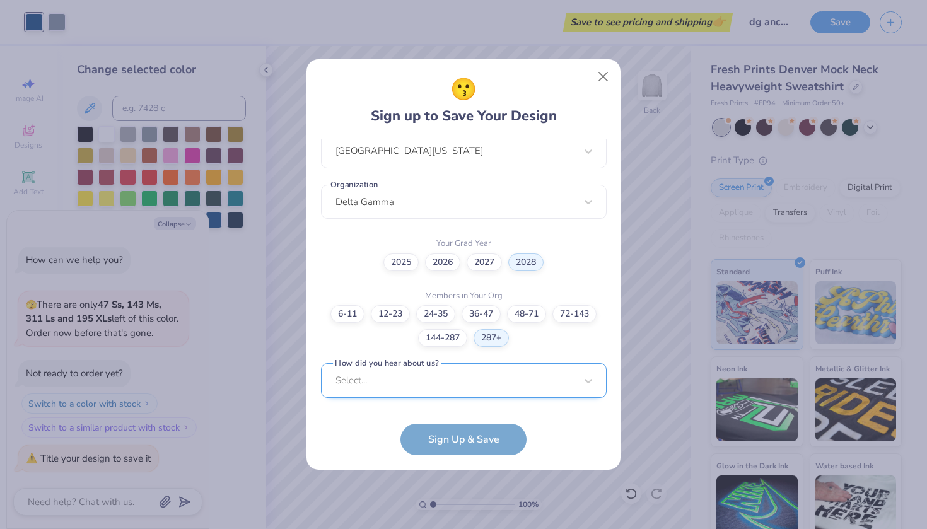
click at [495, 391] on div "Select..." at bounding box center [464, 380] width 286 height 35
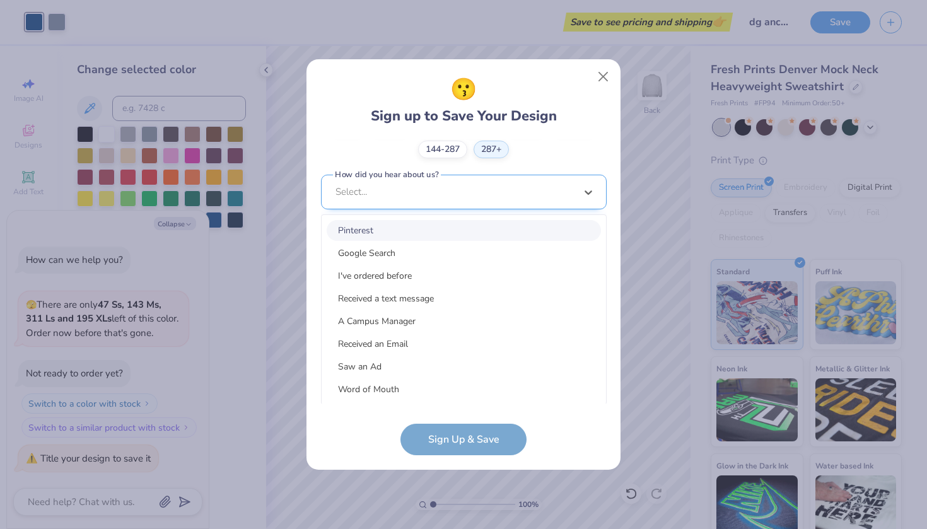
scroll to position [473, 0]
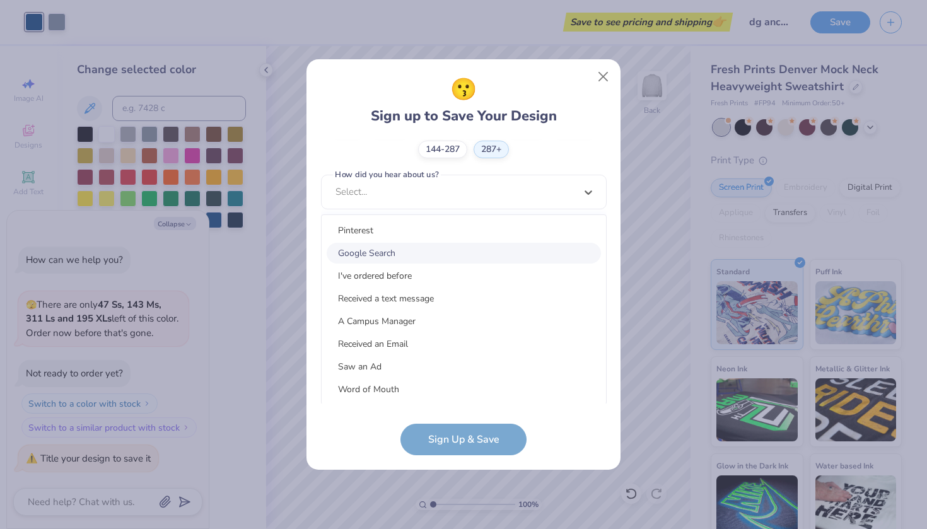
click at [507, 246] on div "Google Search" at bounding box center [464, 253] width 274 height 21
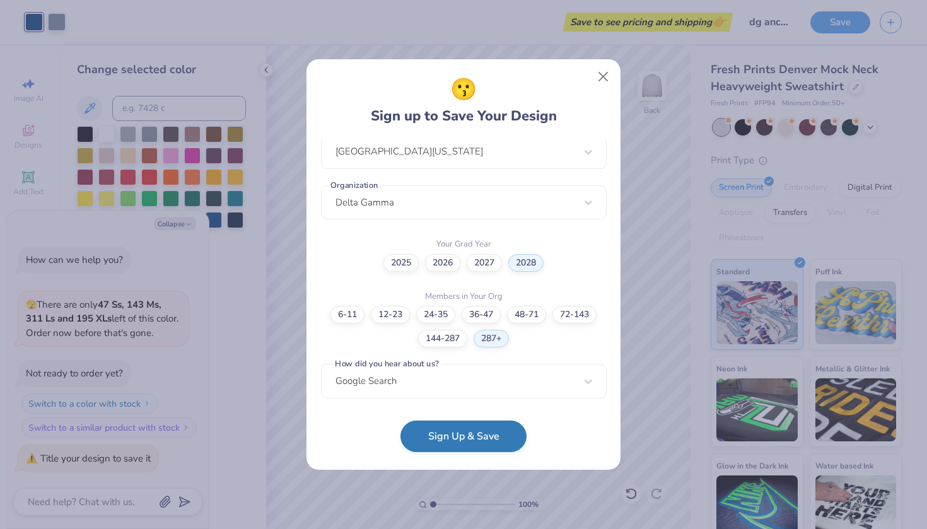
click at [465, 436] on button "Sign Up & Save" at bounding box center [463, 437] width 126 height 32
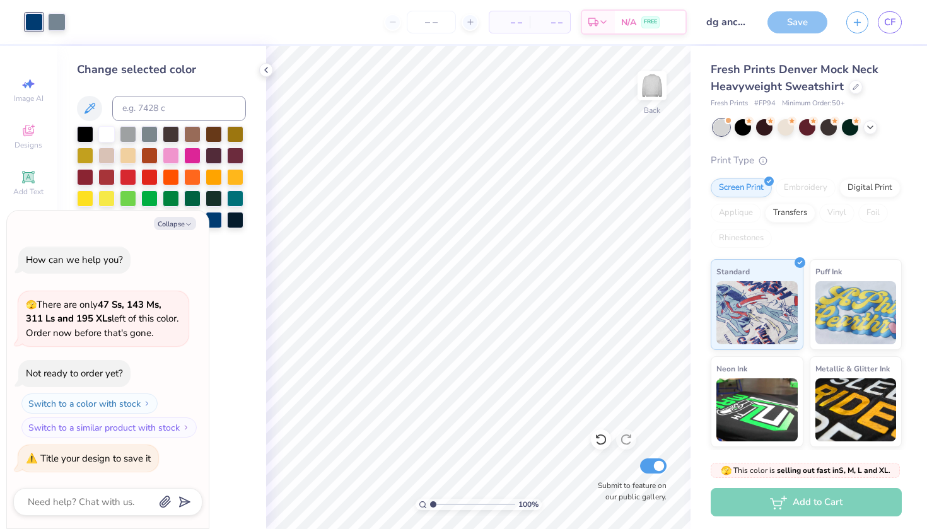
type textarea "x"
click at [658, 467] on input "Submit to feature on our public gallery." at bounding box center [653, 465] width 26 height 15
checkbox input "false"
type textarea "x"
click at [646, 467] on input "Submit to feature on our public gallery." at bounding box center [653, 465] width 26 height 15
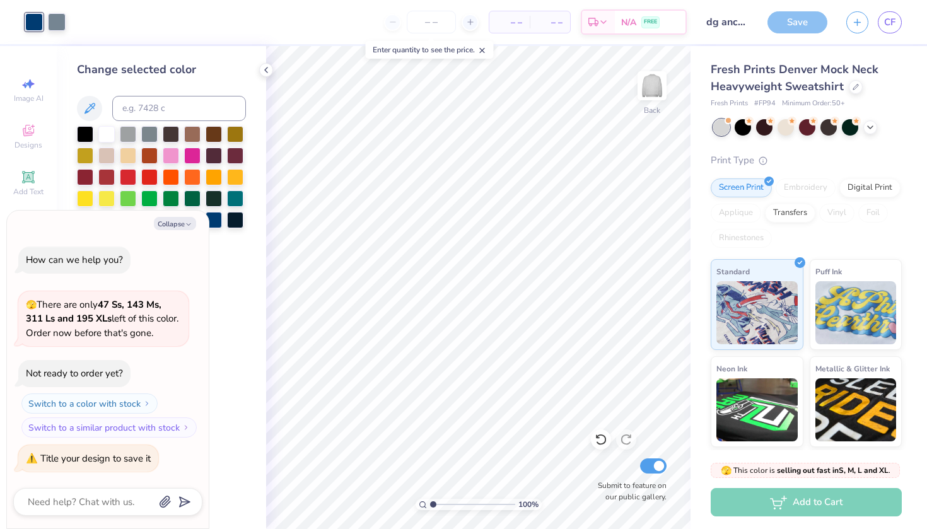
checkbox input "true"
type textarea "x"
click at [653, 467] on input "Submit to feature on our public gallery." at bounding box center [653, 465] width 26 height 15
checkbox input "false"
click at [794, 25] on div "Save" at bounding box center [797, 22] width 60 height 22
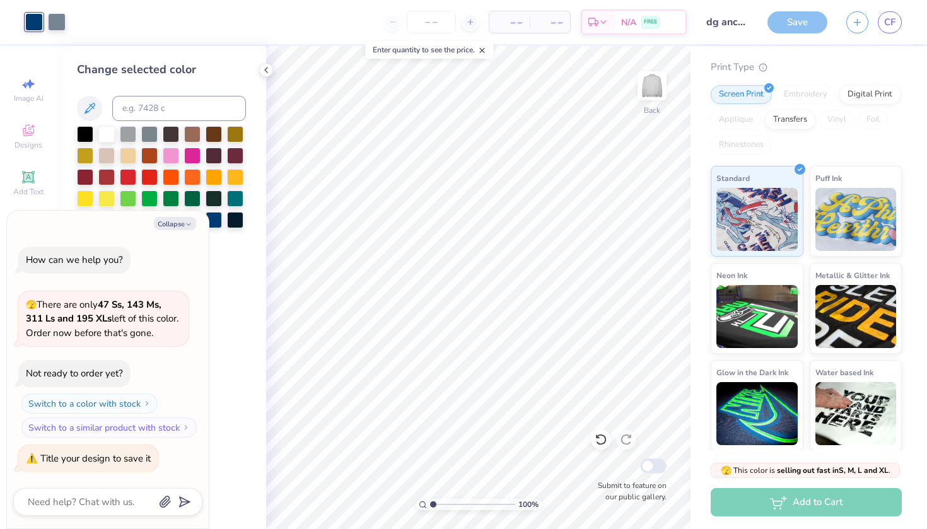
scroll to position [-9, 0]
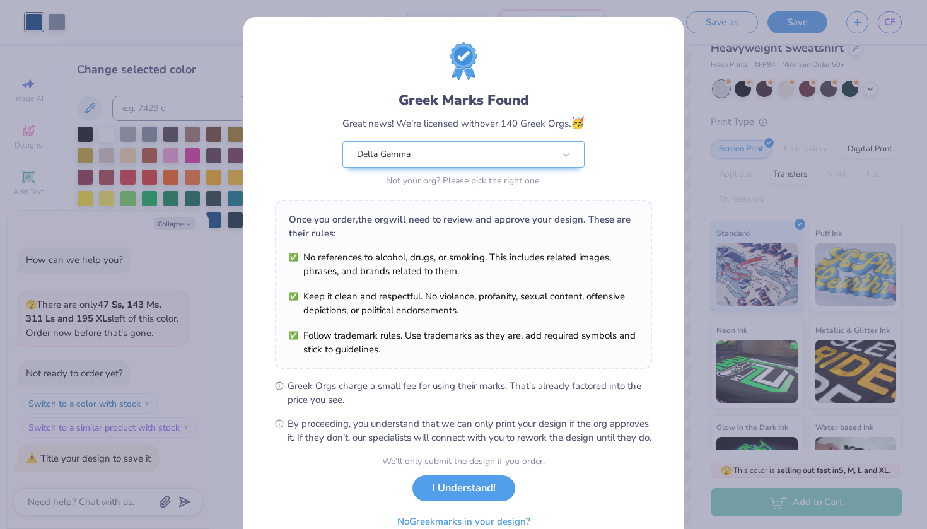
scroll to position [62, 0]
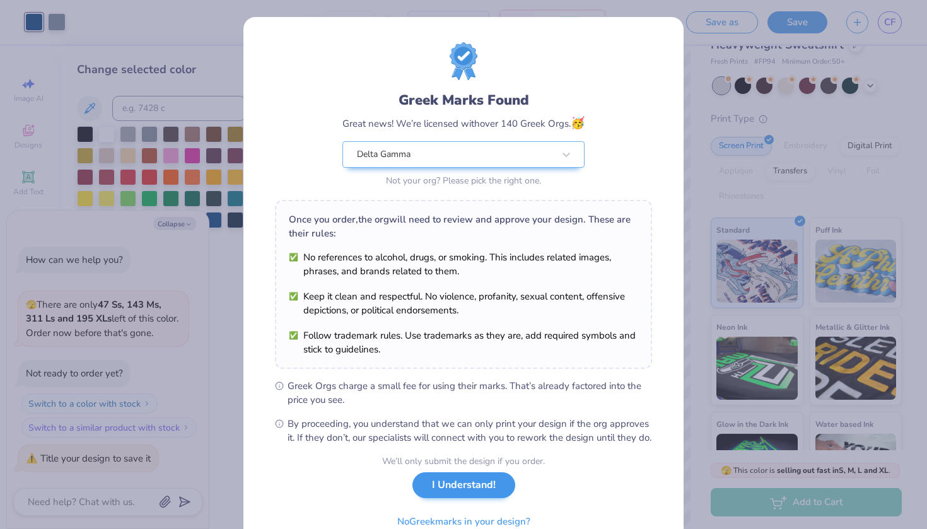
click at [475, 496] on button "I Understand!" at bounding box center [463, 485] width 103 height 26
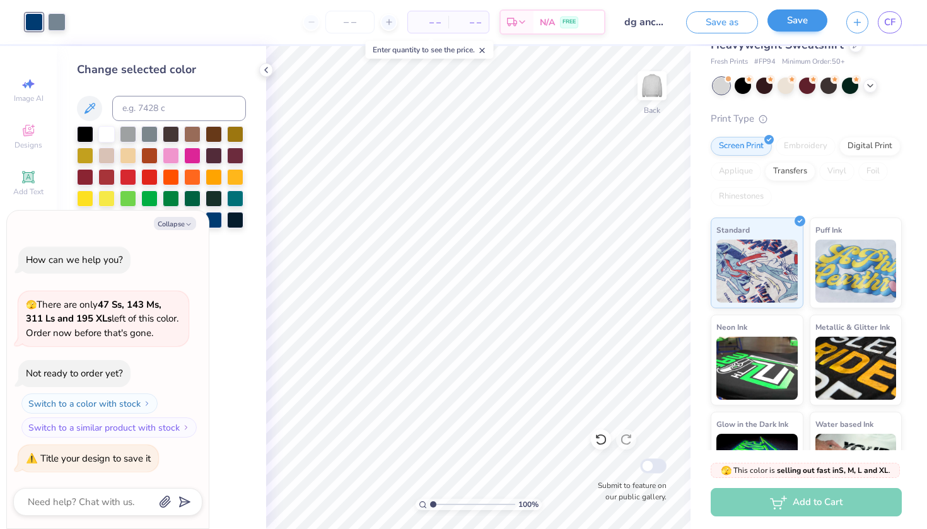
click at [787, 25] on button "Save" at bounding box center [797, 20] width 60 height 22
type textarea "x"
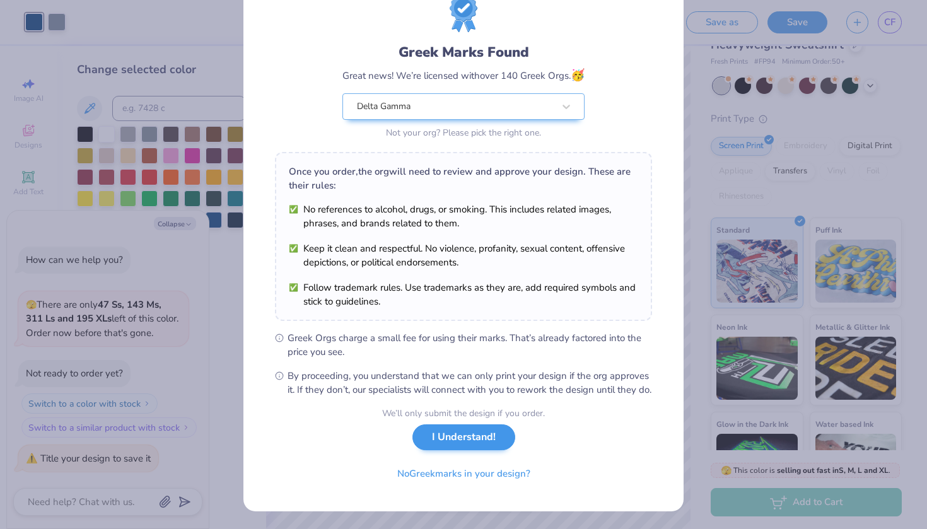
scroll to position [61, 0]
click at [473, 439] on button "I Understand!" at bounding box center [463, 437] width 103 height 26
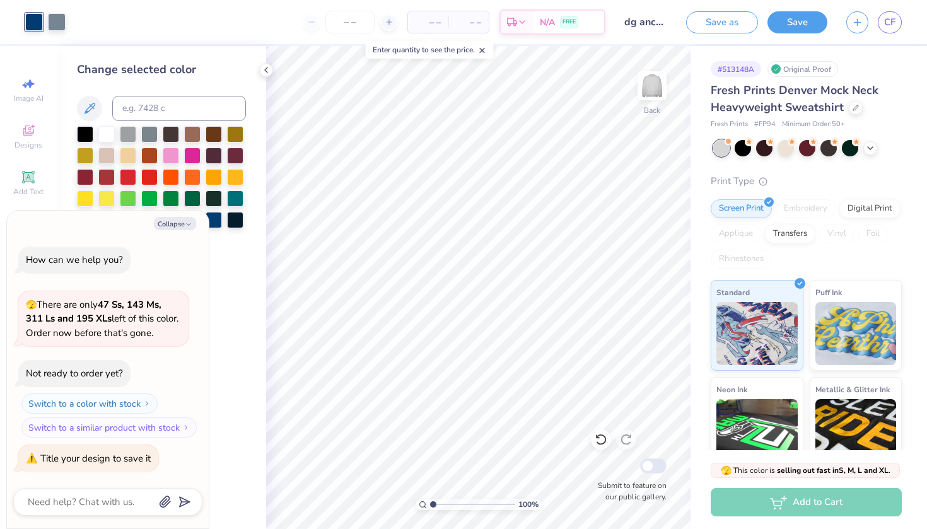
scroll to position [0, 0]
click at [393, 25] on div at bounding box center [388, 22] width 17 height 17
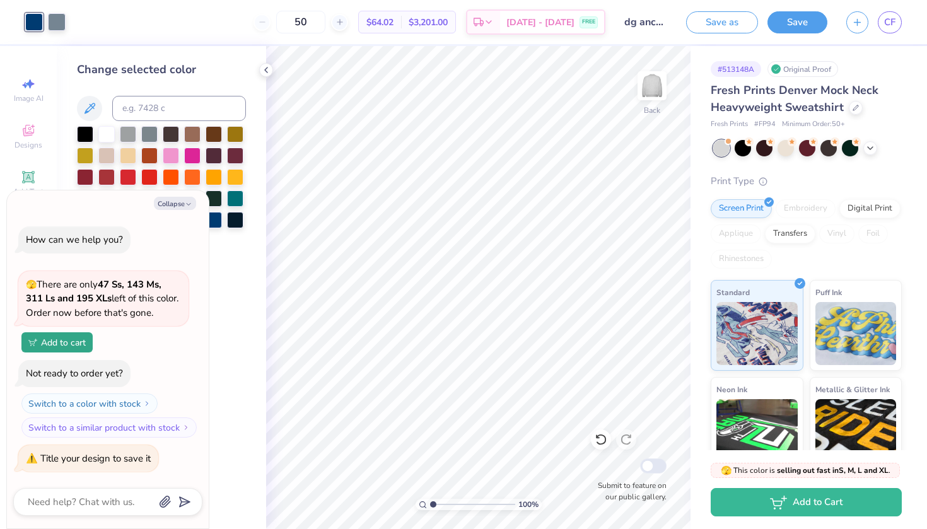
click at [286, 23] on div "50" at bounding box center [300, 22] width 95 height 23
click at [321, 18] on input "50" at bounding box center [300, 22] width 49 height 23
